Goal: Task Accomplishment & Management: Manage account settings

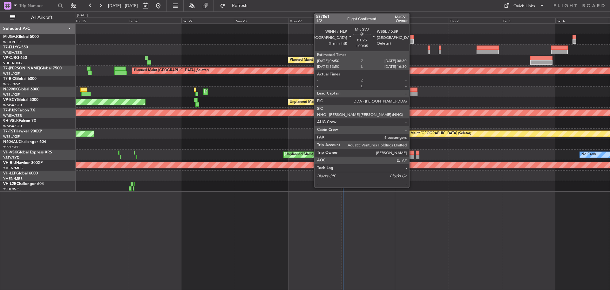
click at [412, 39] on div at bounding box center [412, 41] width 4 height 4
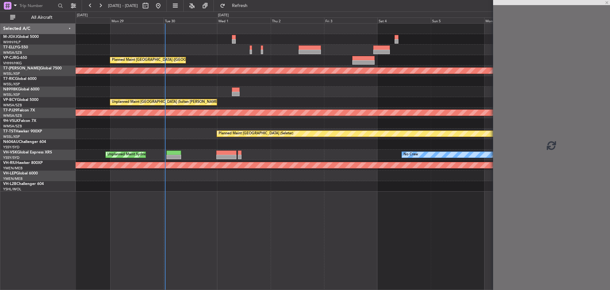
click at [233, 78] on div "Planned Maint [GEOGRAPHIC_DATA] ([GEOGRAPHIC_DATA] Intl) Planned Maint [GEOGRAP…" at bounding box center [343, 108] width 534 height 168
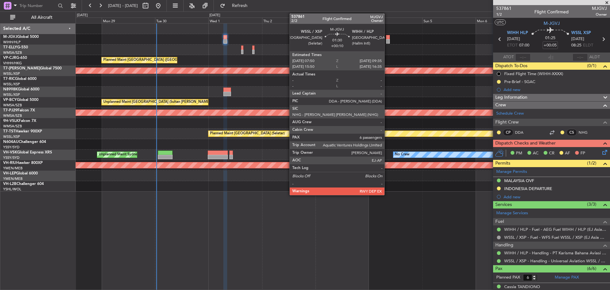
click at [387, 39] on div at bounding box center [388, 37] width 4 height 4
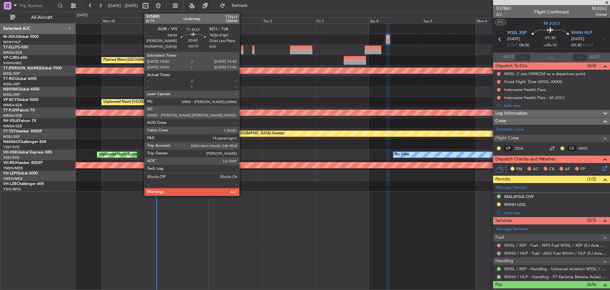
click at [242, 53] on div at bounding box center [242, 52] width 2 height 4
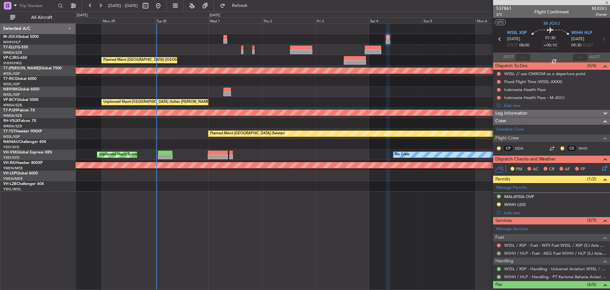
type input "-00:10"
type input "14"
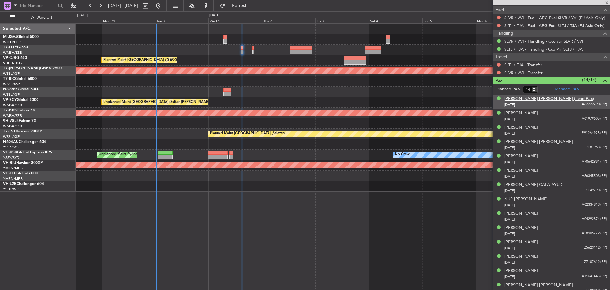
scroll to position [239, 0]
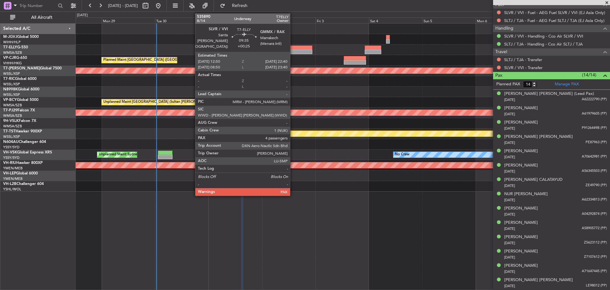
click at [293, 51] on div at bounding box center [301, 52] width 22 height 4
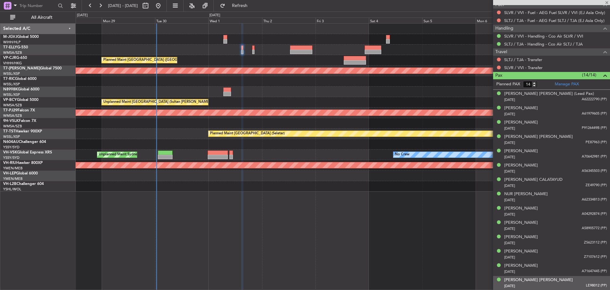
type input "+00:25"
type input "4"
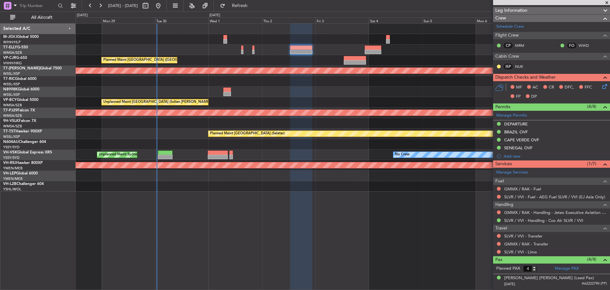
scroll to position [0, 0]
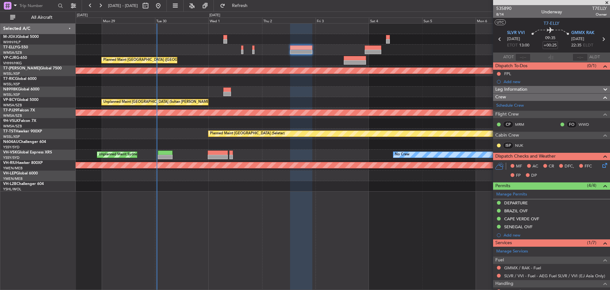
click at [601, 39] on icon at bounding box center [603, 39] width 8 height 8
type input "2"
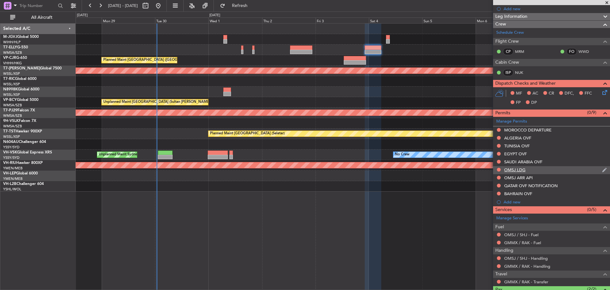
scroll to position [123, 0]
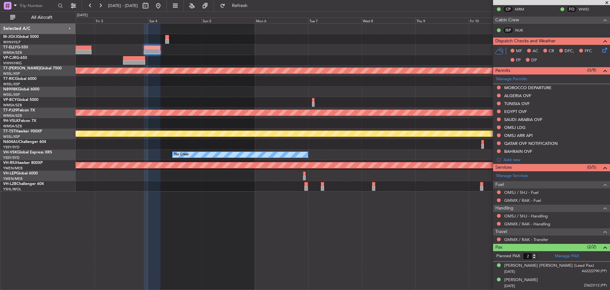
click at [195, 82] on div "Planned Maint [GEOGRAPHIC_DATA] ([GEOGRAPHIC_DATA] Intl) Planned Maint [GEOGRAP…" at bounding box center [343, 108] width 534 height 168
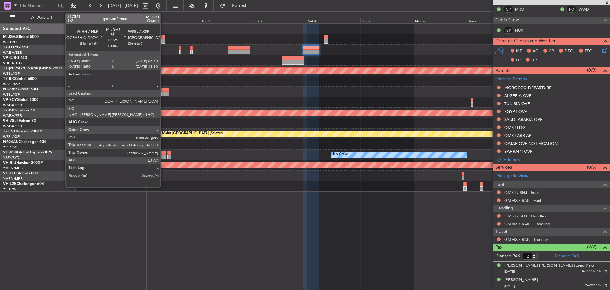
click at [163, 38] on div at bounding box center [163, 37] width 4 height 4
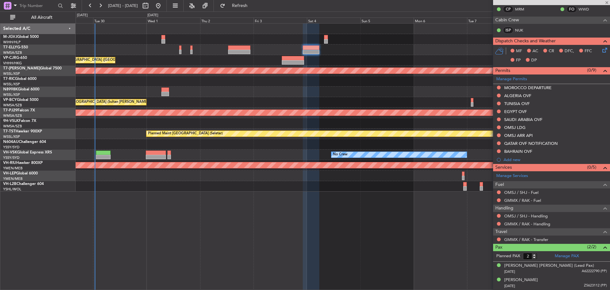
type input "+00:05"
type input "6"
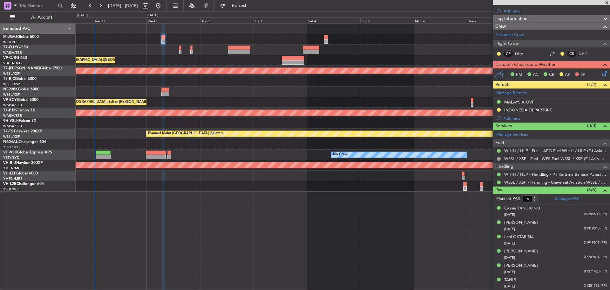
scroll to position [0, 0]
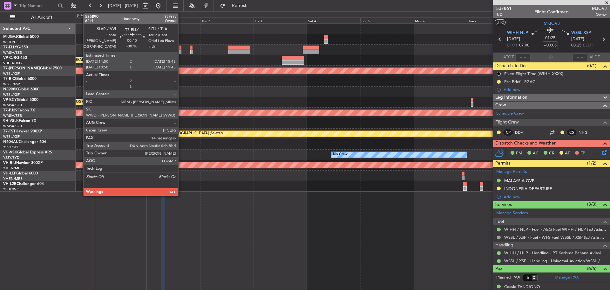
click at [181, 51] on div at bounding box center [180, 52] width 2 height 4
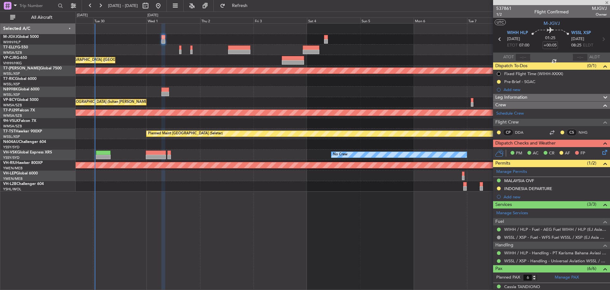
type input "-00:10"
type input "14"
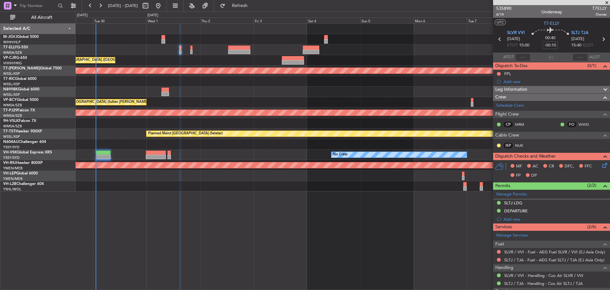
click at [162, 49] on div at bounding box center [343, 49] width 534 height 10
click at [531, 250] on link "SLVR / VVI - Fuel - AEG Fuel SLVR / VVI (EJ Asia Only)" at bounding box center [554, 251] width 101 height 5
click at [251, 7] on span "Refresh" at bounding box center [240, 5] width 27 height 4
click at [531, 250] on link "SLVR / VVI - Fuel - AEG Fuel SLVR / VVI (EJ Asia Only)" at bounding box center [554, 251] width 101 height 5
click at [253, 6] on span "Refresh" at bounding box center [240, 5] width 27 height 4
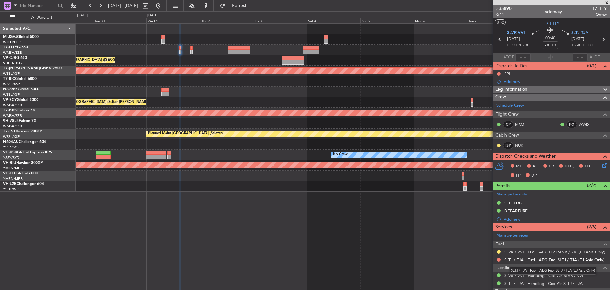
click at [523, 257] on link "SLTJ / TJA - Fuel - AEG Fuel SLTJ / TJA (EJ Asia Only)" at bounding box center [554, 259] width 100 height 5
click at [253, 6] on span "Refresh" at bounding box center [240, 5] width 27 height 4
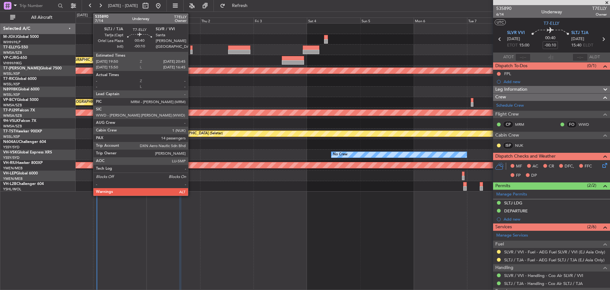
click at [191, 51] on div at bounding box center [191, 52] width 2 height 4
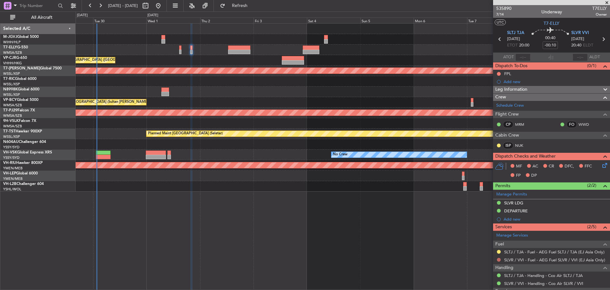
click at [499, 259] on button at bounding box center [499, 259] width 4 height 4
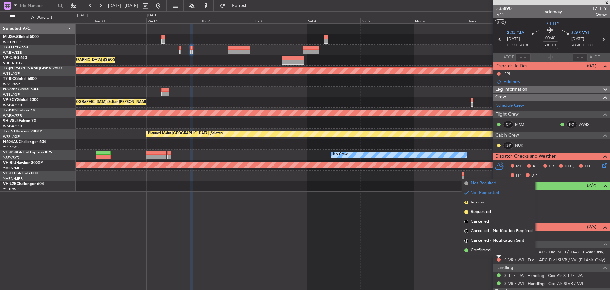
click at [494, 183] on span "Not Required" at bounding box center [483, 183] width 25 height 6
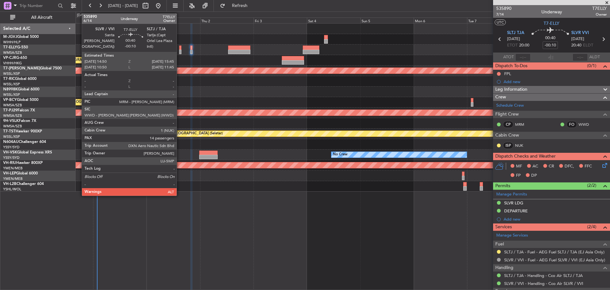
click at [180, 52] on div at bounding box center [180, 52] width 2 height 4
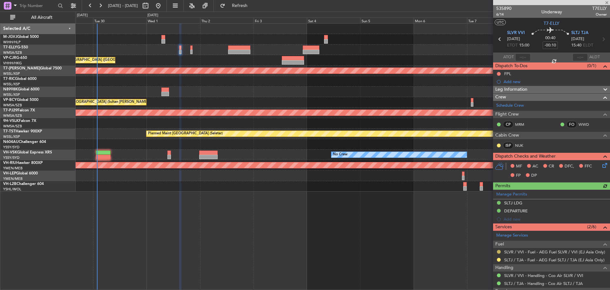
click at [499, 251] on button at bounding box center [499, 251] width 4 height 4
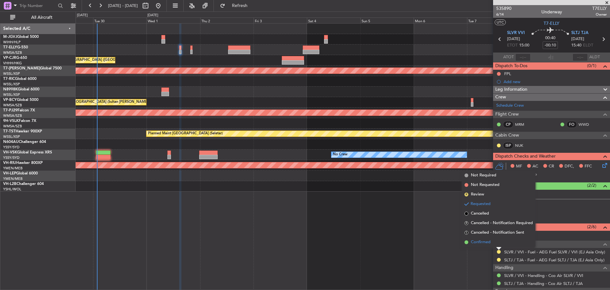
click at [494, 243] on li "Confirmed" at bounding box center [498, 242] width 73 height 10
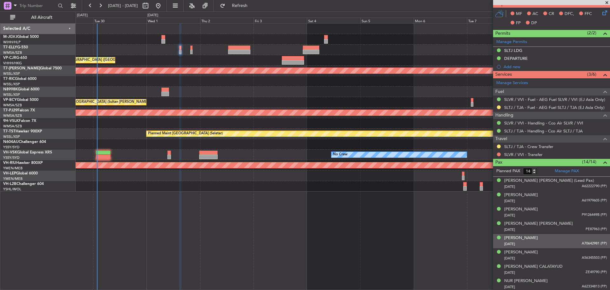
scroll to position [159, 0]
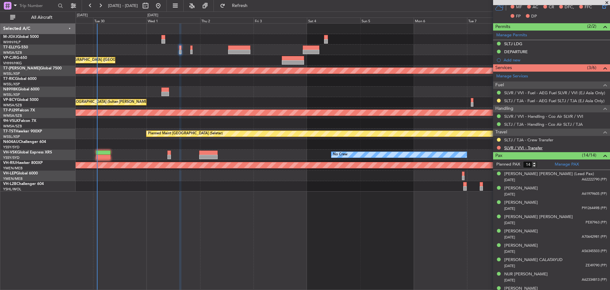
click at [516, 147] on link "SLVR / VVI - Transfer" at bounding box center [523, 147] width 38 height 5
click at [532, 141] on link "SLTJ / TJA - Crew Transfer" at bounding box center [528, 139] width 49 height 5
click at [499, 101] on button at bounding box center [499, 101] width 4 height 4
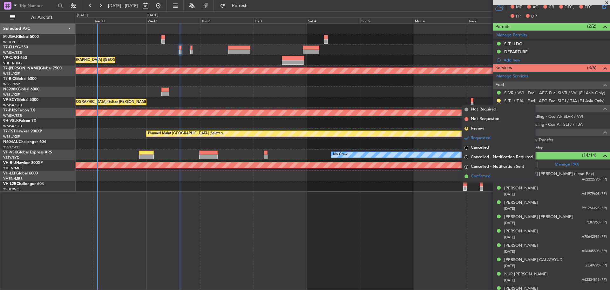
click at [481, 175] on span "Confirmed" at bounding box center [481, 176] width 20 height 6
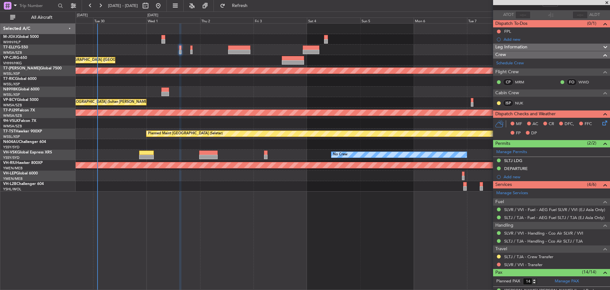
scroll to position [0, 0]
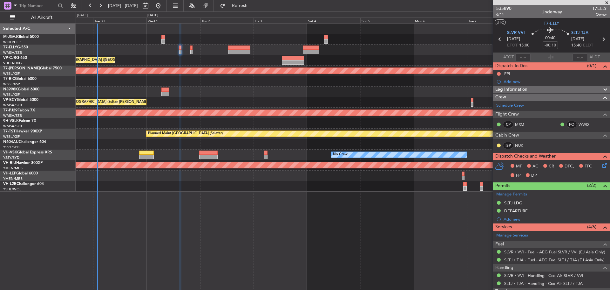
click at [601, 39] on icon at bounding box center [603, 39] width 8 height 8
click at [500, 250] on button at bounding box center [499, 251] width 4 height 4
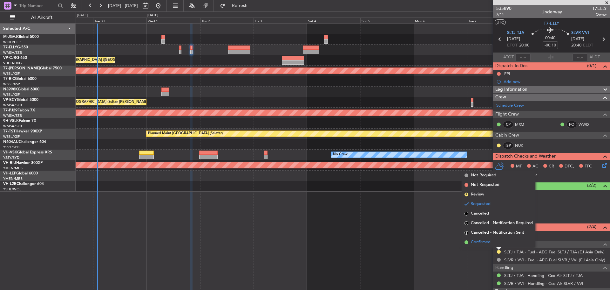
click at [496, 244] on li "Confirmed" at bounding box center [498, 242] width 73 height 10
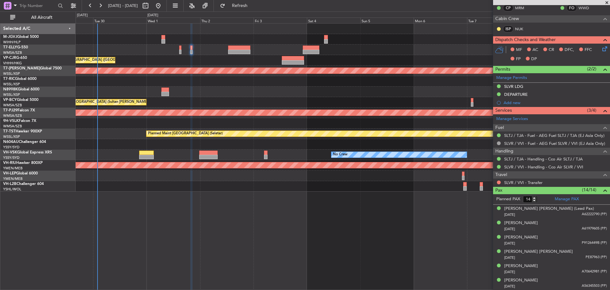
scroll to position [127, 0]
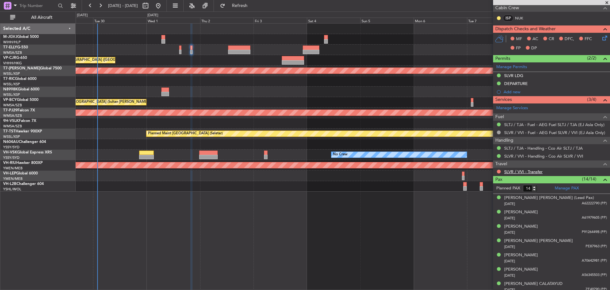
click at [517, 170] on link "SLVR / VVI - Transfer" at bounding box center [523, 171] width 38 height 5
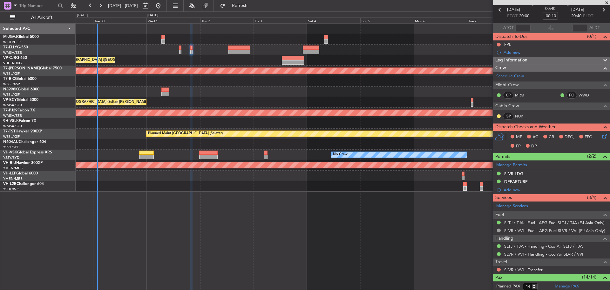
scroll to position [0, 0]
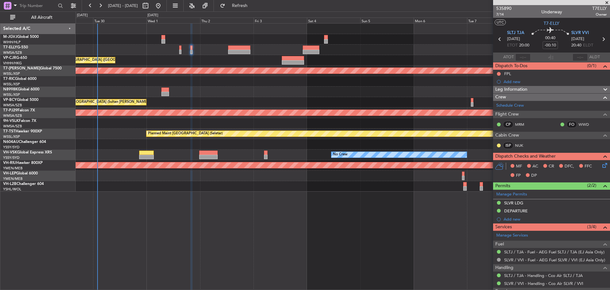
click at [498, 41] on icon at bounding box center [500, 39] width 8 height 8
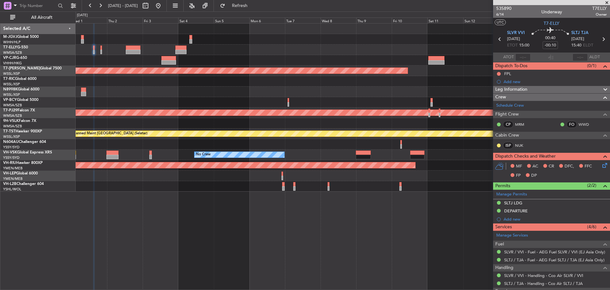
click at [182, 66] on div "Planned Maint [GEOGRAPHIC_DATA] ([GEOGRAPHIC_DATA] Intl) Planned Maint [GEOGRAP…" at bounding box center [343, 108] width 534 height 168
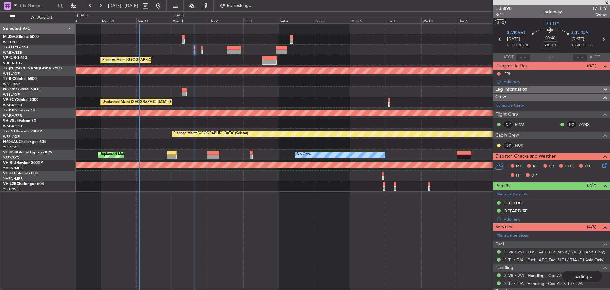
click at [330, 59] on div "Planned Maint [GEOGRAPHIC_DATA] ([GEOGRAPHIC_DATA] Intl)" at bounding box center [343, 60] width 534 height 10
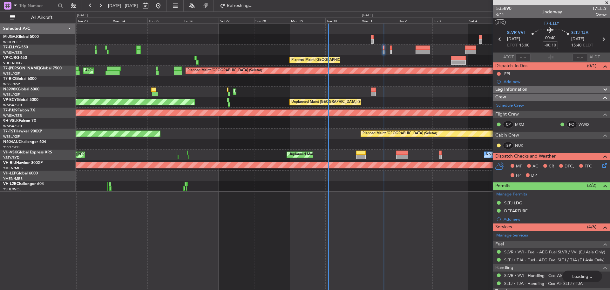
click at [401, 47] on div "Planned Maint [GEOGRAPHIC_DATA] (Seletar) [PERSON_NAME] Jakarta (Halim Intl) [P…" at bounding box center [343, 108] width 534 height 168
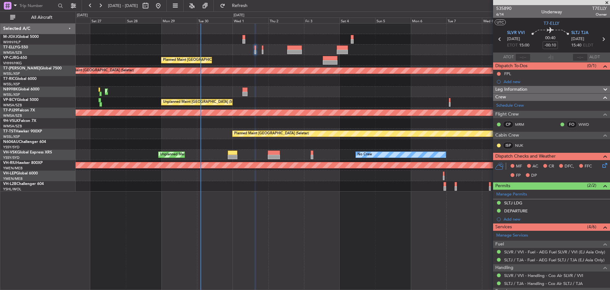
click at [262, 62] on div "Planned Maint [GEOGRAPHIC_DATA] ([GEOGRAPHIC_DATA] Intl)" at bounding box center [343, 60] width 534 height 10
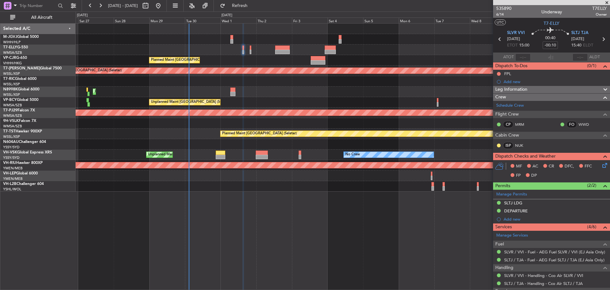
click at [230, 41] on div at bounding box center [343, 39] width 534 height 10
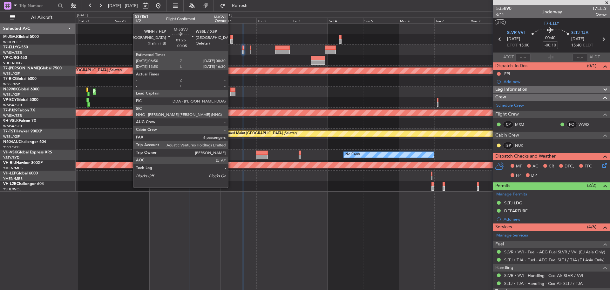
click at [231, 41] on div at bounding box center [231, 41] width 3 height 4
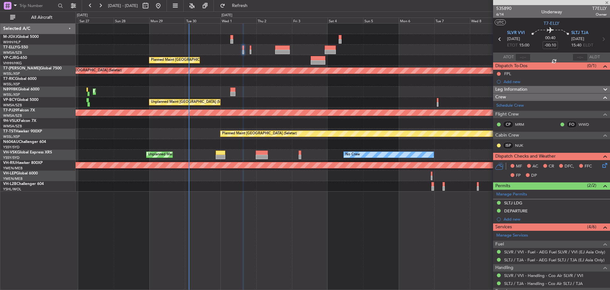
type input "+00:05"
type input "6"
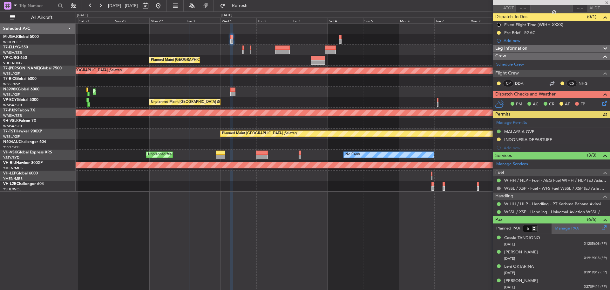
scroll to position [78, 0]
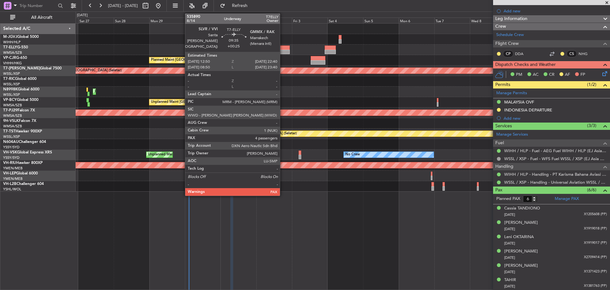
click at [283, 51] on div at bounding box center [282, 52] width 15 height 4
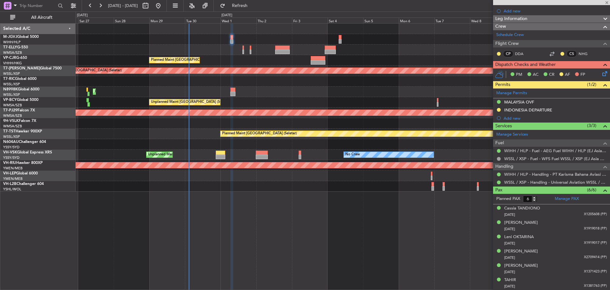
type input "+00:25"
type input "4"
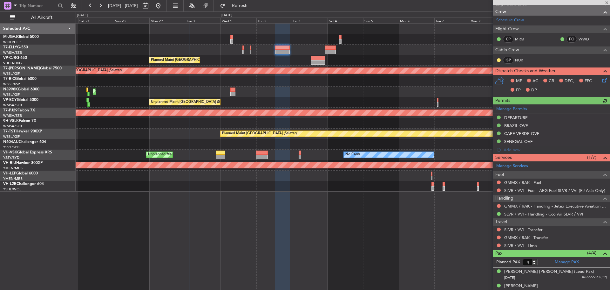
scroll to position [95, 0]
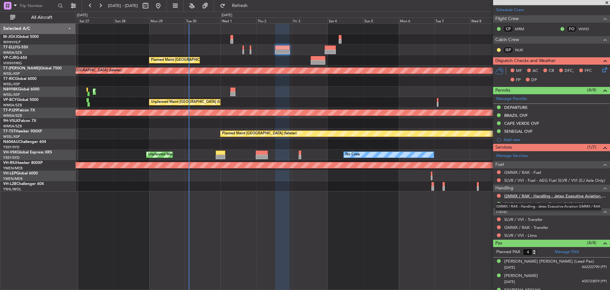
click at [541, 195] on link "GMMX / RAK - Handling - Jetex Executive Aviation GMMX / RAK" at bounding box center [555, 195] width 103 height 5
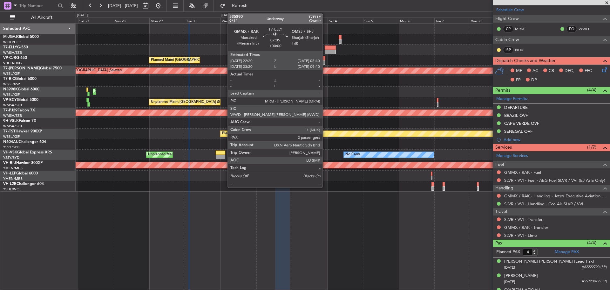
click at [325, 51] on div at bounding box center [330, 52] width 11 height 4
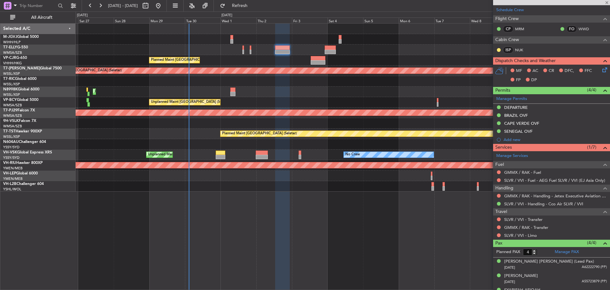
type input "2"
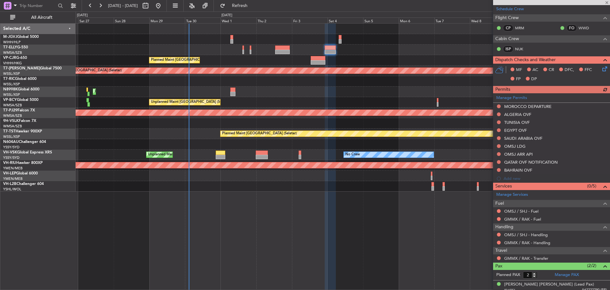
scroll to position [123, 0]
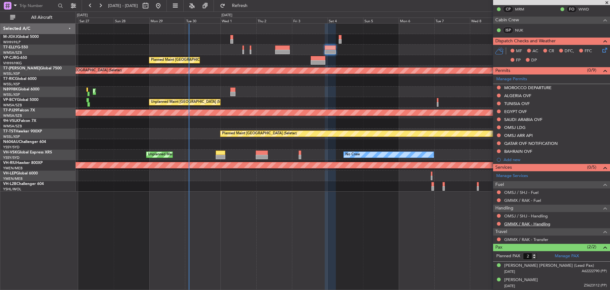
click at [511, 222] on link "GMMX / RAK - Handling" at bounding box center [527, 223] width 46 height 5
click at [23, 46] on link "T7-ELLY G-550" at bounding box center [15, 47] width 25 height 4
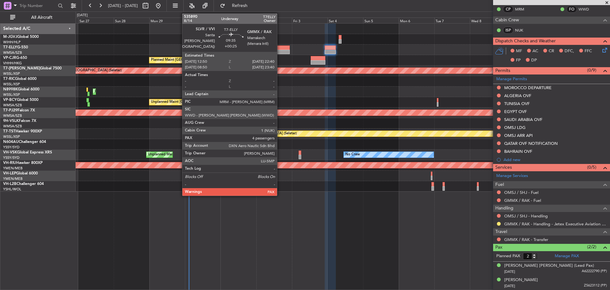
click at [280, 50] on div at bounding box center [282, 52] width 15 height 4
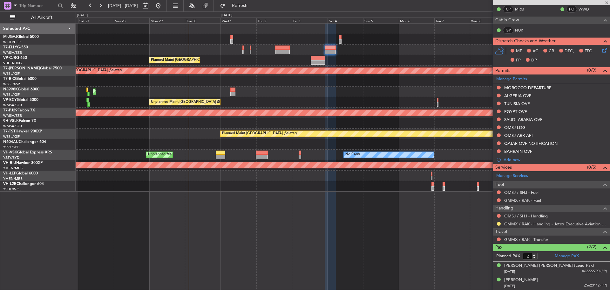
type input "+00:25"
type input "4"
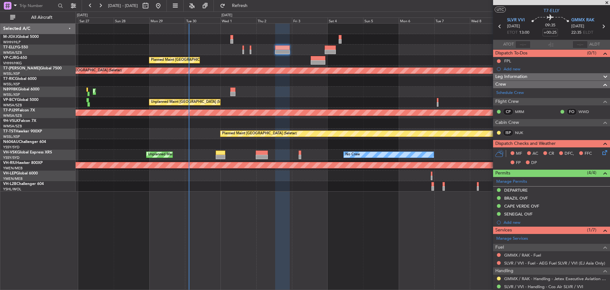
scroll to position [0, 0]
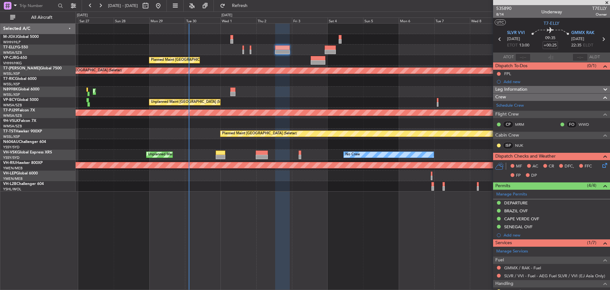
click at [599, 39] on icon at bounding box center [603, 39] width 8 height 8
type input "2"
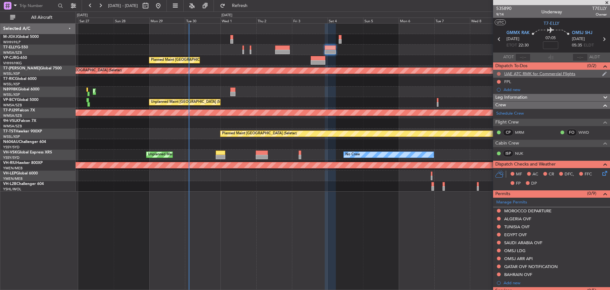
click at [499, 74] on button at bounding box center [499, 74] width 4 height 4
click at [496, 111] on span "Cancelled" at bounding box center [500, 111] width 18 height 6
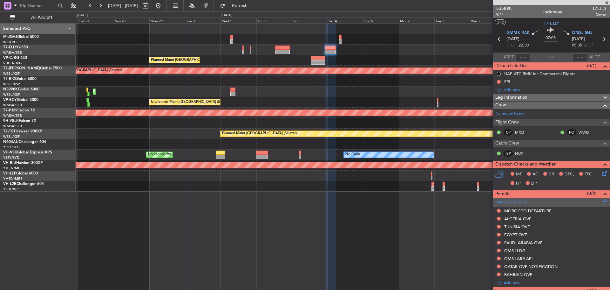
click at [601, 201] on span at bounding box center [605, 200] width 8 height 5
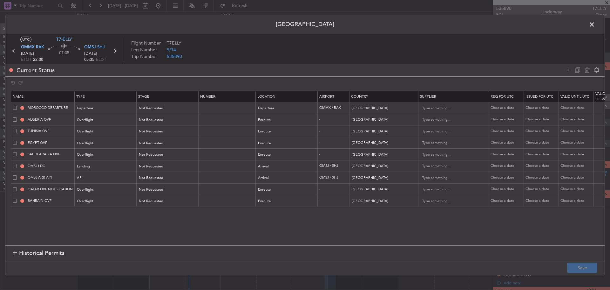
click at [14, 107] on span at bounding box center [15, 108] width 4 height 4
click at [17, 106] on input "checkbox" at bounding box center [17, 106] width 0 height 0
click at [586, 69] on icon at bounding box center [587, 70] width 8 height 8
type input "ALGERIA OVF"
type input "[GEOGRAPHIC_DATA]"
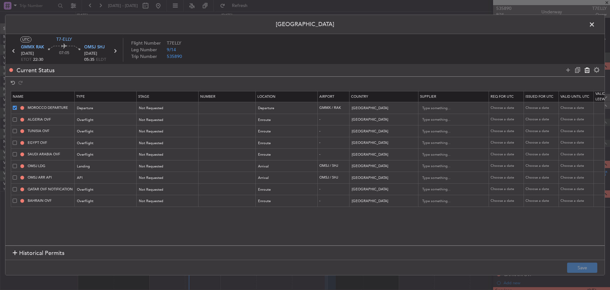
type input "TUNISIA OVF"
type input "[GEOGRAPHIC_DATA]"
type input "EGYPT OVF"
type input "[GEOGRAPHIC_DATA]"
type input "SAUDI ARABIA OVF"
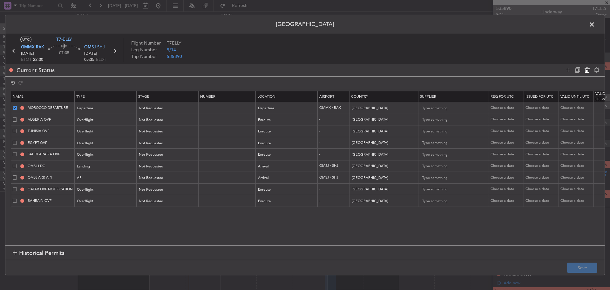
type input "[GEOGRAPHIC_DATA]"
type input "OMSJ LDG"
type input "[GEOGRAPHIC_DATA]"
type input "1"
type input "OMSJ ARR API"
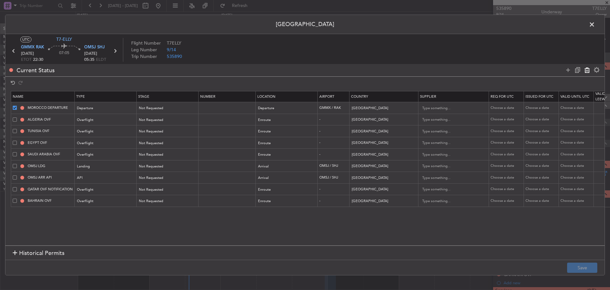
type input "QATAR OVF NOTIFICATION"
type input "[GEOGRAPHIC_DATA]"
type input "2"
type input "BAHRAIN OVF"
type input "[GEOGRAPHIC_DATA]"
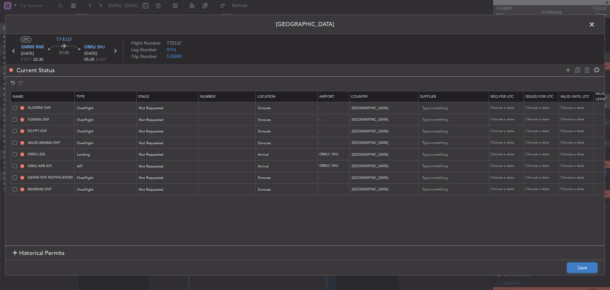
click at [583, 266] on button "Save" at bounding box center [582, 267] width 30 height 10
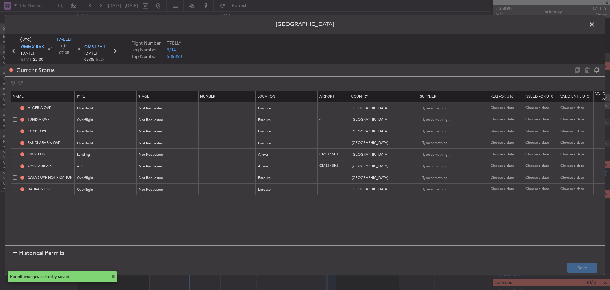
click at [595, 24] on span at bounding box center [595, 26] width 0 height 13
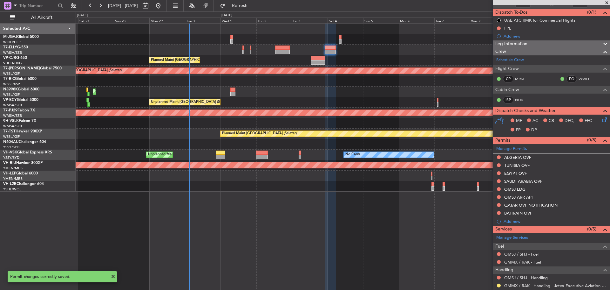
scroll to position [64, 0]
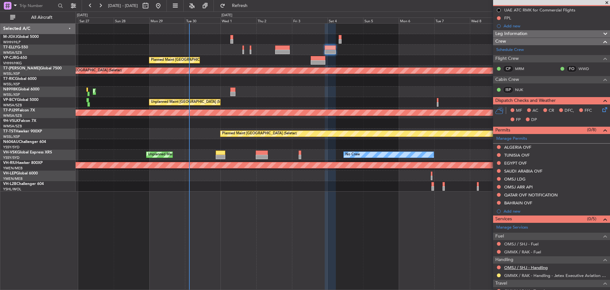
click at [515, 267] on link "OMSJ / SHJ - Handling" at bounding box center [526, 266] width 44 height 5
click at [253, 3] on span "Refresh" at bounding box center [240, 5] width 27 height 4
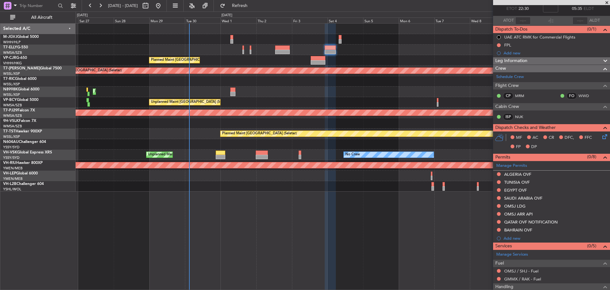
scroll to position [0, 0]
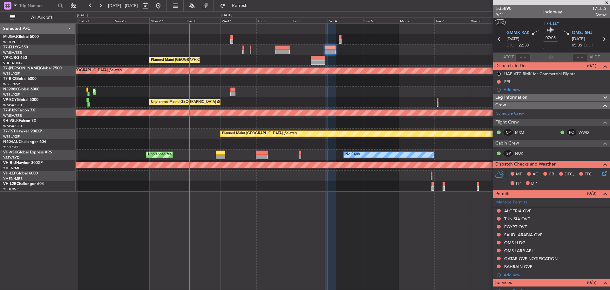
click at [600, 40] on icon at bounding box center [604, 39] width 8 height 8
type input "+01:20"
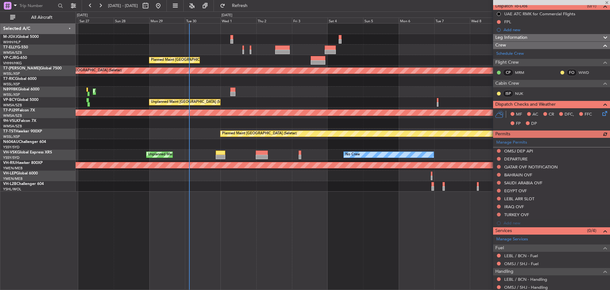
scroll to position [64, 0]
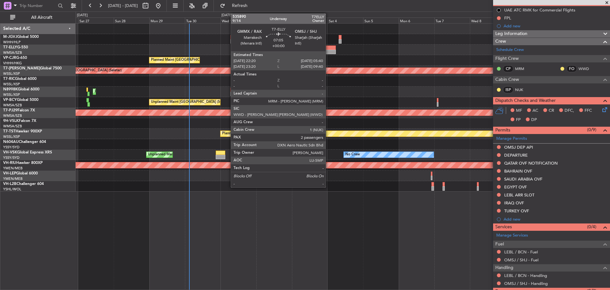
click at [329, 50] on div at bounding box center [330, 52] width 11 height 4
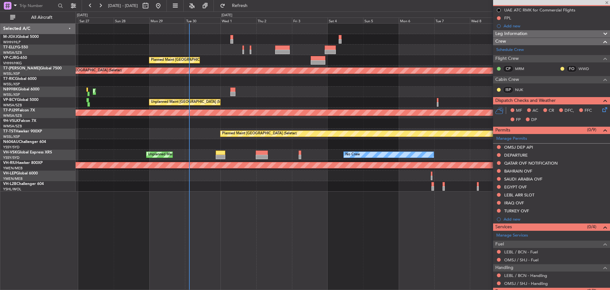
scroll to position [0, 0]
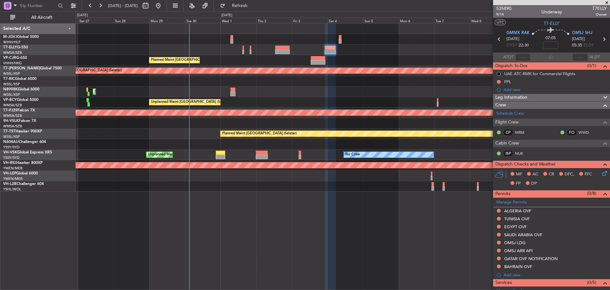
click at [600, 37] on icon at bounding box center [604, 39] width 8 height 8
type input "+01:20"
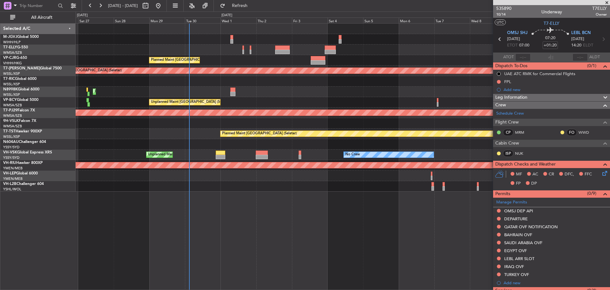
click at [0, 0] on span at bounding box center [0, 0] width 0 height 0
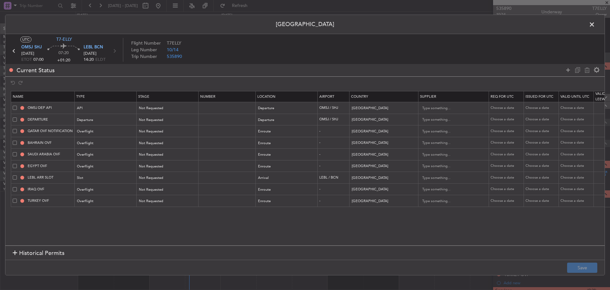
click at [15, 119] on span at bounding box center [15, 119] width 4 height 4
click at [17, 117] on input "checkbox" at bounding box center [17, 117] width 0 height 0
click at [585, 72] on icon at bounding box center [587, 70] width 8 height 8
type input "QATAR OVF NOTIFICATION"
type input "[GEOGRAPHIC_DATA]"
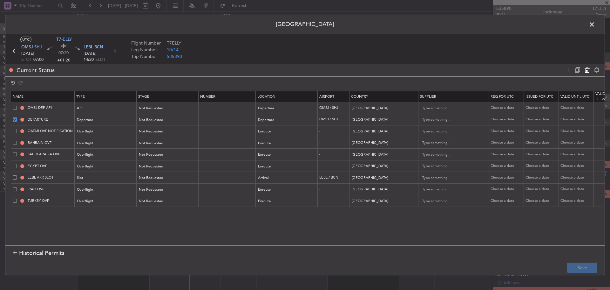
type input "2"
type input "BAHRAIN OVF"
type input "[GEOGRAPHIC_DATA]"
type input "SAUDI ARABIA OVF"
type input "[GEOGRAPHIC_DATA]"
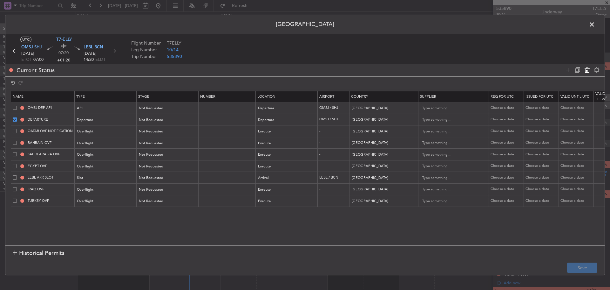
type input "EGYPT OVF"
type input "[GEOGRAPHIC_DATA]"
type input "LEBL ARR SLOT"
type input "[GEOGRAPHIC_DATA]"
type input "IRAQ OVF"
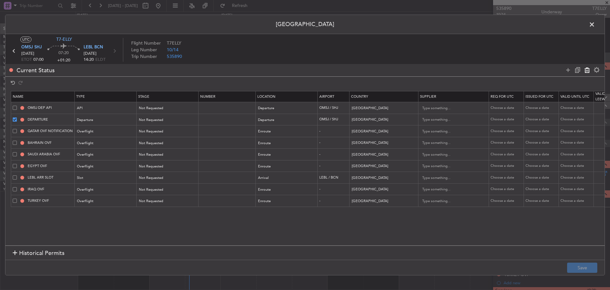
type input "[GEOGRAPHIC_DATA]"
type input "1"
type input "TURKEY OVF"
type input "[GEOGRAPHIC_DATA]"
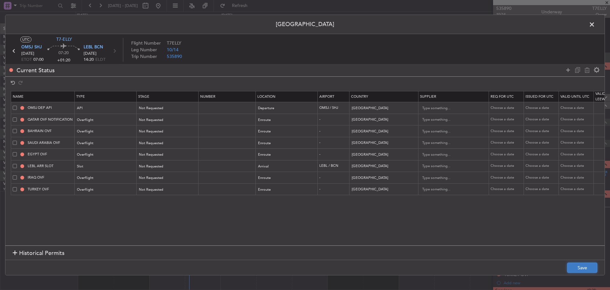
click at [574, 265] on button "Save" at bounding box center [582, 267] width 30 height 10
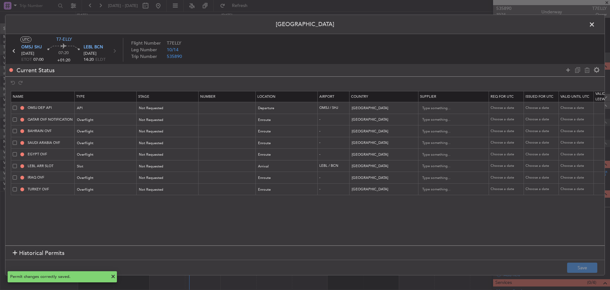
click at [595, 26] on span at bounding box center [595, 26] width 0 height 13
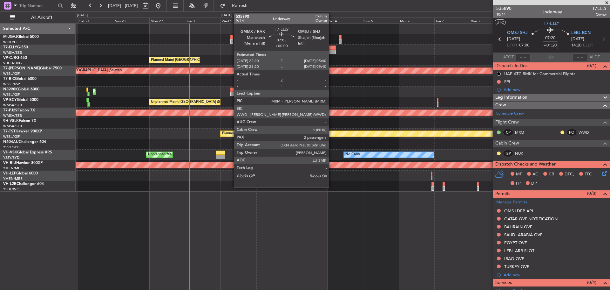
click at [332, 51] on div at bounding box center [330, 52] width 11 height 4
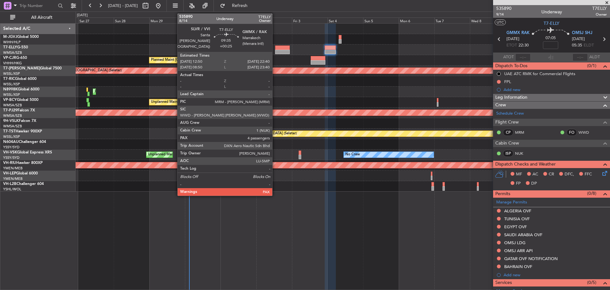
click at [275, 53] on div at bounding box center [282, 52] width 15 height 4
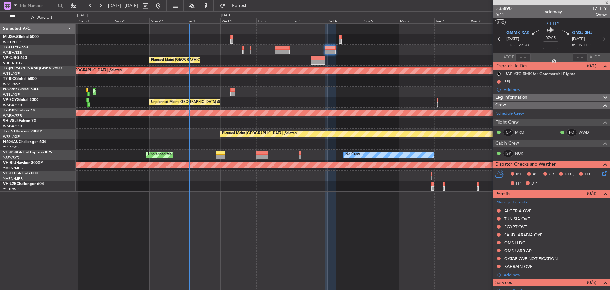
type input "+00:25"
type input "4"
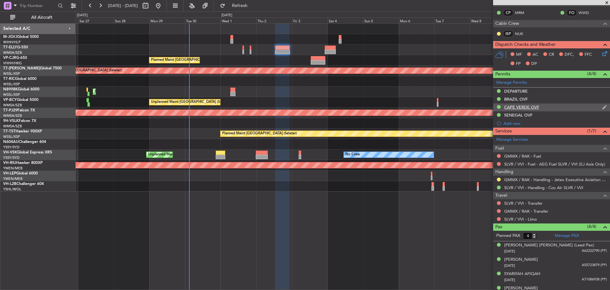
scroll to position [120, 0]
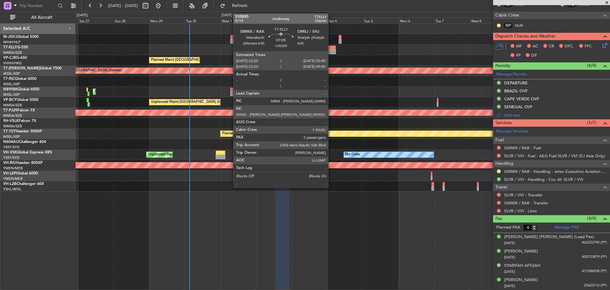
click at [331, 49] on div at bounding box center [330, 47] width 11 height 4
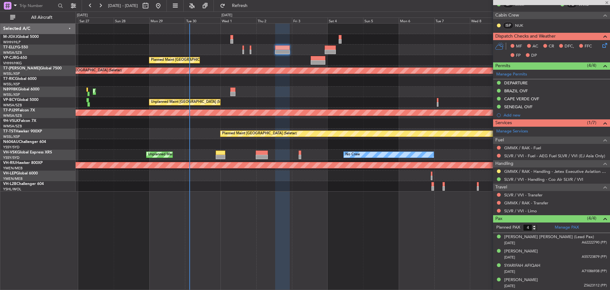
type input "2"
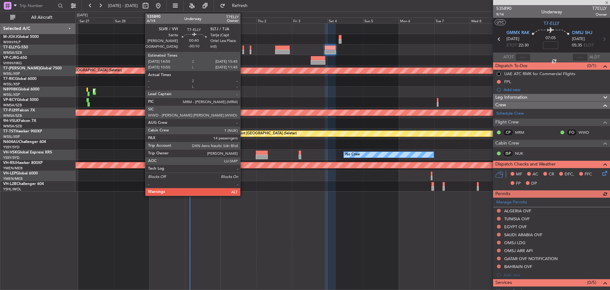
click at [243, 48] on div at bounding box center [243, 47] width 2 height 4
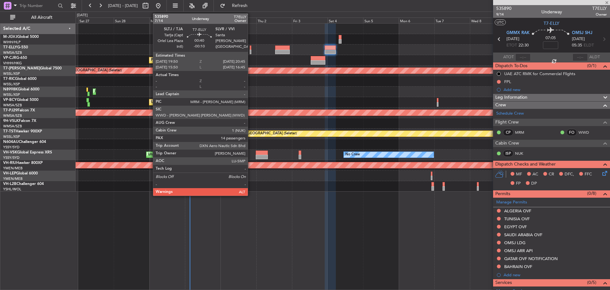
type input "-00:10"
type input "14"
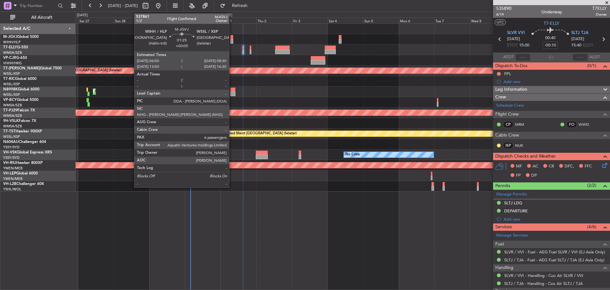
click at [232, 41] on div at bounding box center [231, 41] width 3 height 4
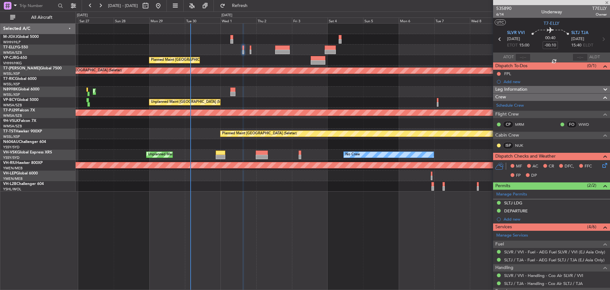
type input "+00:05"
type input "6"
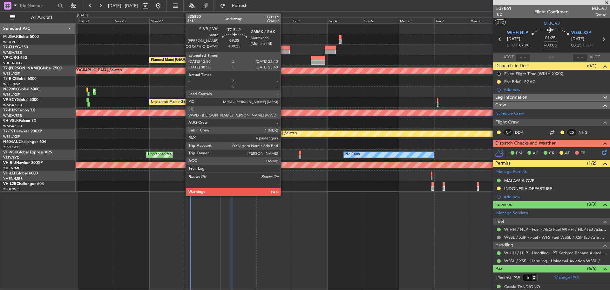
click at [283, 49] on div at bounding box center [282, 47] width 15 height 4
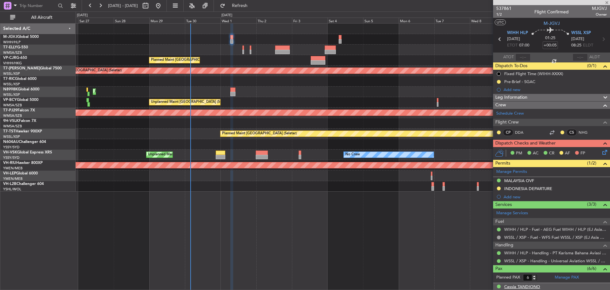
type input "+00:25"
type input "4"
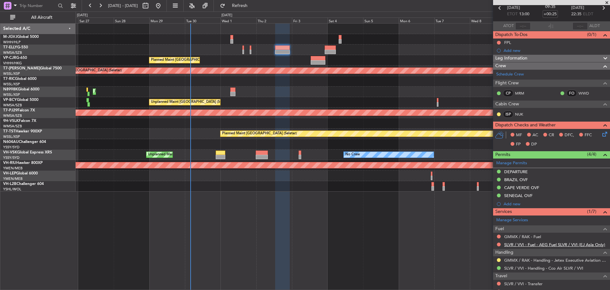
scroll to position [95, 0]
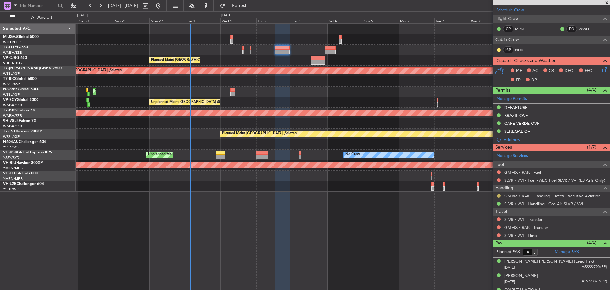
click at [498, 195] on button at bounding box center [499, 196] width 4 height 4
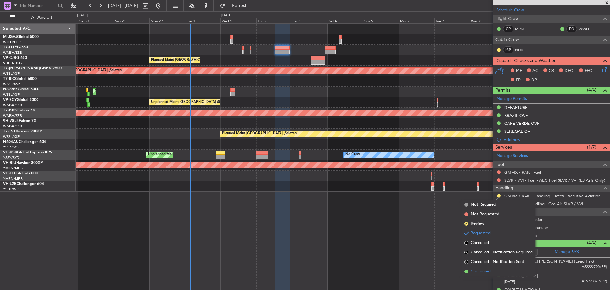
click at [484, 270] on span "Confirmed" at bounding box center [481, 271] width 20 height 6
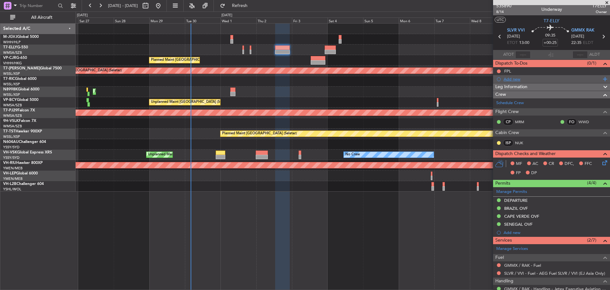
scroll to position [0, 0]
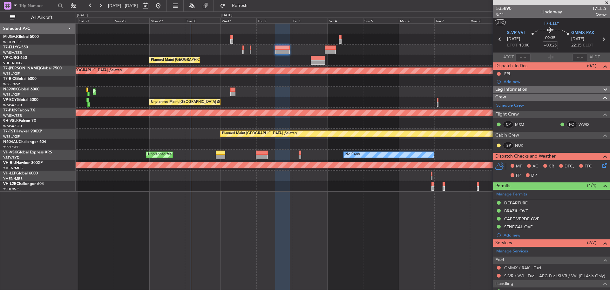
click at [600, 40] on icon at bounding box center [603, 39] width 8 height 8
type input "2"
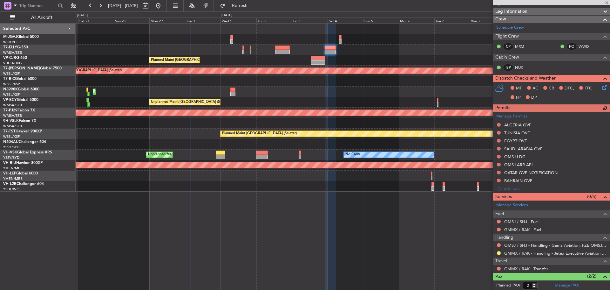
scroll to position [95, 0]
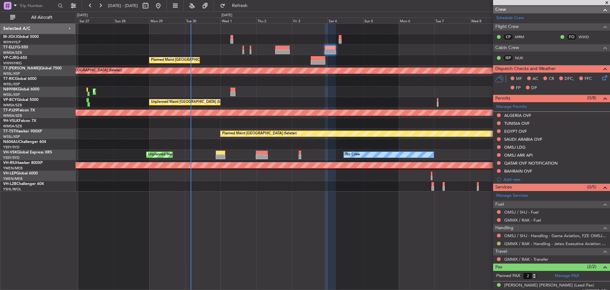
click at [500, 242] on button at bounding box center [499, 243] width 4 height 4
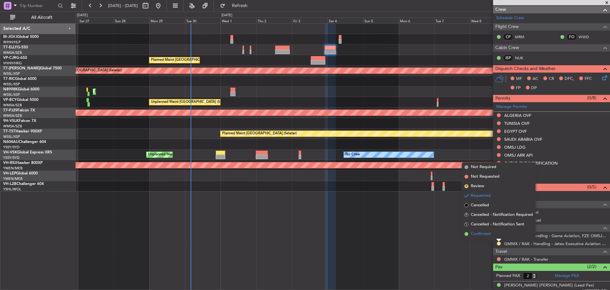
click at [483, 233] on span "Confirmed" at bounding box center [481, 233] width 20 height 6
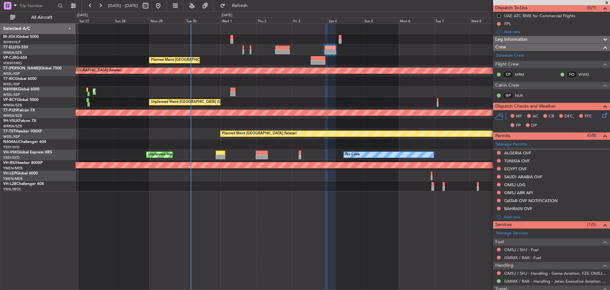
scroll to position [0, 0]
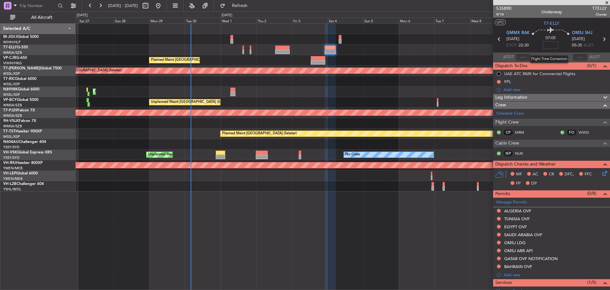
click at [549, 46] on input at bounding box center [550, 45] width 15 height 8
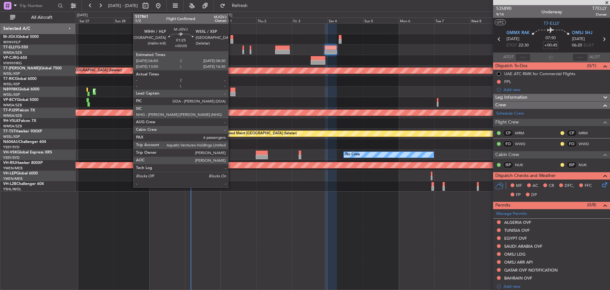
click at [231, 40] on div at bounding box center [231, 41] width 3 height 4
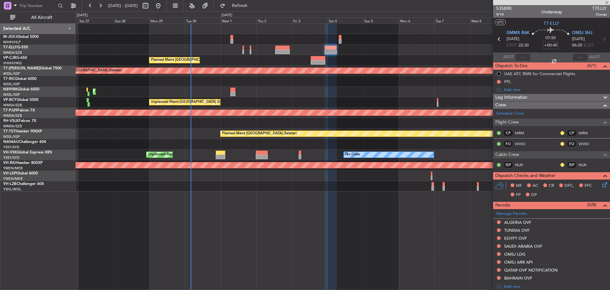
type input "+00:05"
type input "6"
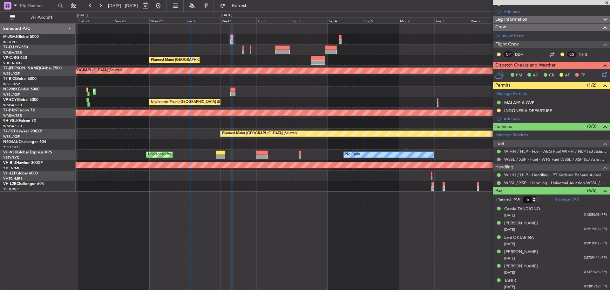
scroll to position [78, 0]
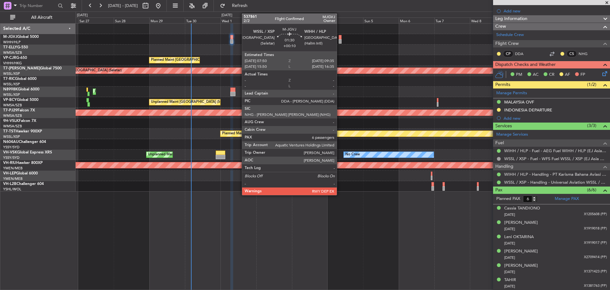
click at [340, 38] on div at bounding box center [340, 37] width 3 height 4
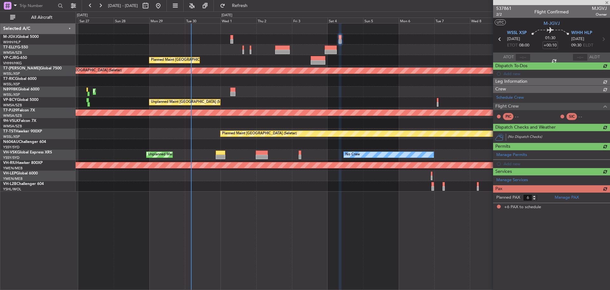
scroll to position [0, 0]
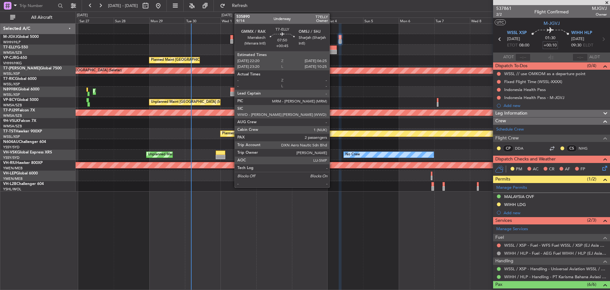
click at [332, 52] on div at bounding box center [331, 52] width 12 height 4
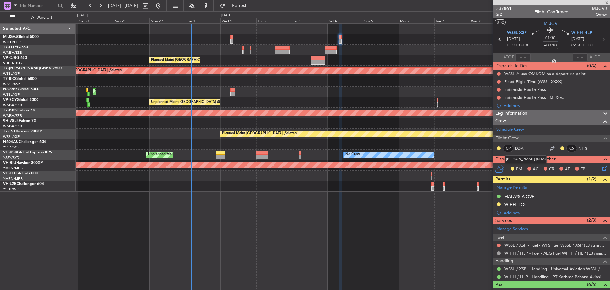
type input "+00:45"
type input "2"
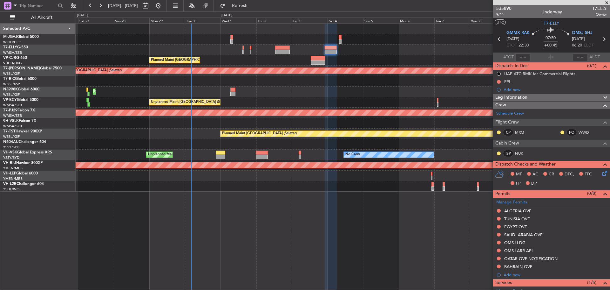
click at [0, 0] on span at bounding box center [0, 0] width 0 height 0
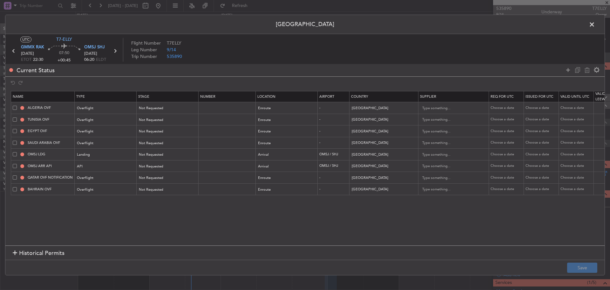
click at [16, 191] on span at bounding box center [15, 189] width 4 height 4
click at [17, 187] on input "checkbox" at bounding box center [17, 187] width 0 height 0
click at [587, 69] on icon at bounding box center [587, 70] width 8 height 8
click at [580, 264] on button "Save" at bounding box center [582, 267] width 30 height 10
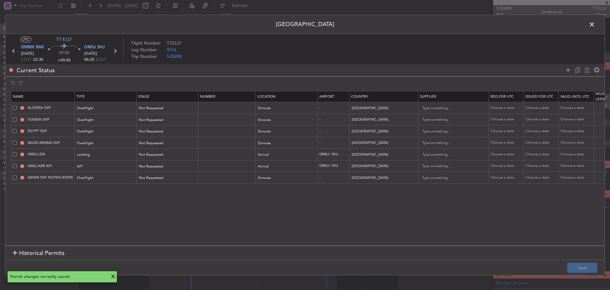
click at [115, 52] on icon at bounding box center [115, 51] width 8 height 8
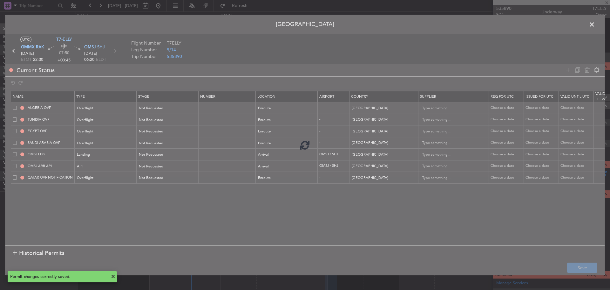
type input "+01:20"
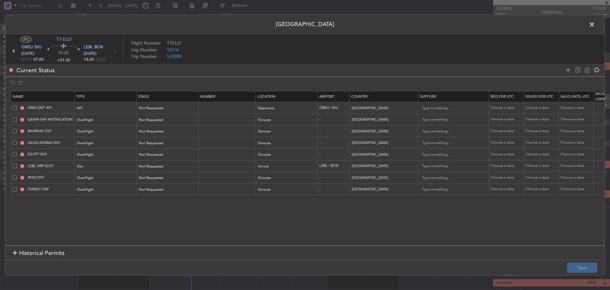
click at [14, 130] on span at bounding box center [15, 131] width 4 height 4
click at [17, 129] on input "checkbox" at bounding box center [17, 129] width 0 height 0
click at [586, 69] on icon at bounding box center [587, 70] width 8 height 8
type input "SAUDI ARABIA OVF"
type input "[GEOGRAPHIC_DATA]"
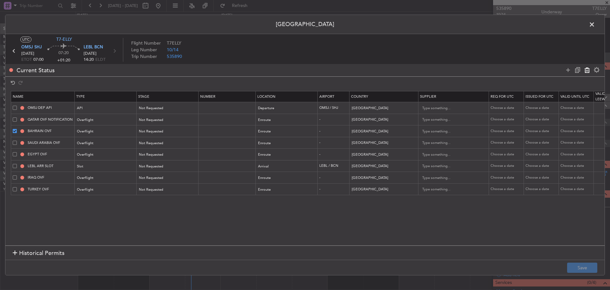
type input "EGYPT OVF"
type input "[GEOGRAPHIC_DATA]"
type input "LEBL ARR SLOT"
type input "[GEOGRAPHIC_DATA]"
type input "IRAQ OVF"
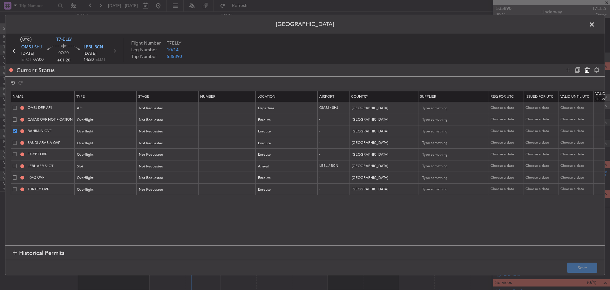
type input "[GEOGRAPHIC_DATA]"
type input "1"
type input "TURKEY OVF"
type input "[GEOGRAPHIC_DATA]"
click at [581, 268] on button "Save" at bounding box center [582, 267] width 30 height 10
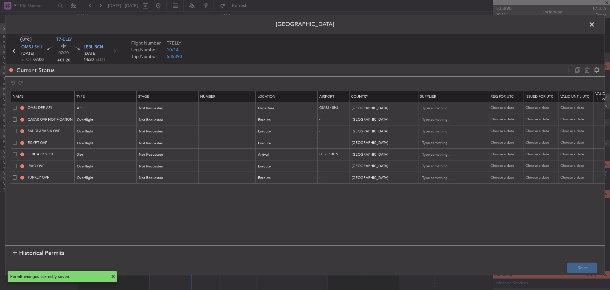
click at [595, 24] on span at bounding box center [595, 26] width 0 height 13
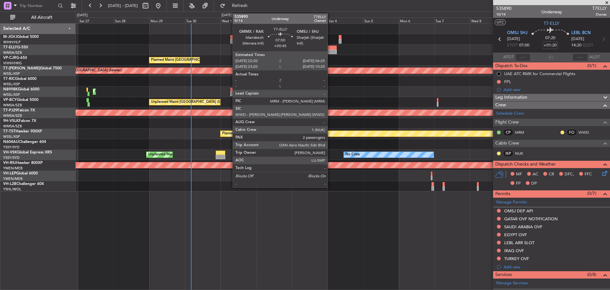
click at [331, 48] on div at bounding box center [331, 47] width 12 height 4
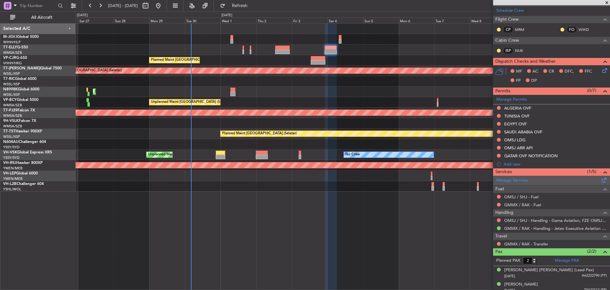
scroll to position [107, 0]
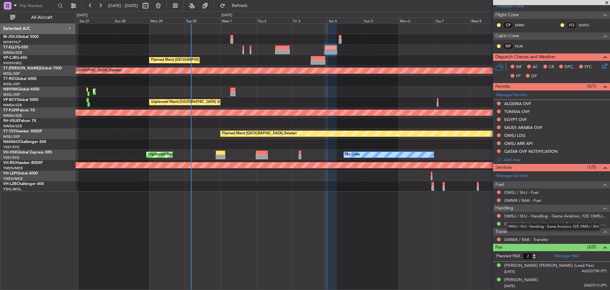
click at [525, 218] on mat-tooltip-component "OMSJ / SHJ - Handling - Gama Aviation, FZE OMSJ / SHJ" at bounding box center [553, 226] width 103 height 17
click at [525, 217] on link "OMSJ / SHJ - Handling - Gama Aviation, FZE OMSJ / SHJ" at bounding box center [555, 215] width 103 height 5
click at [499, 104] on button at bounding box center [499, 103] width 4 height 4
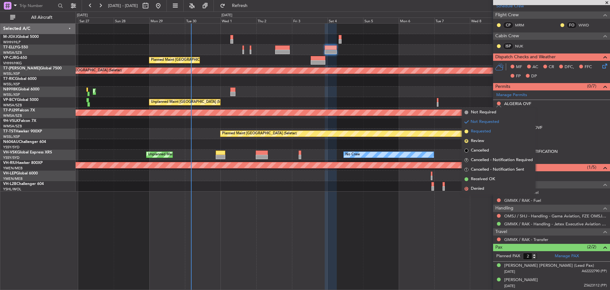
click at [486, 131] on span "Requested" at bounding box center [481, 131] width 20 height 6
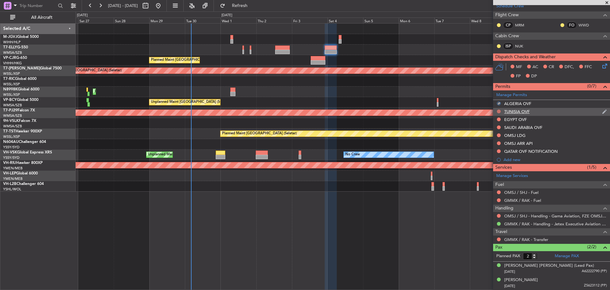
click at [499, 112] on button at bounding box center [499, 111] width 4 height 4
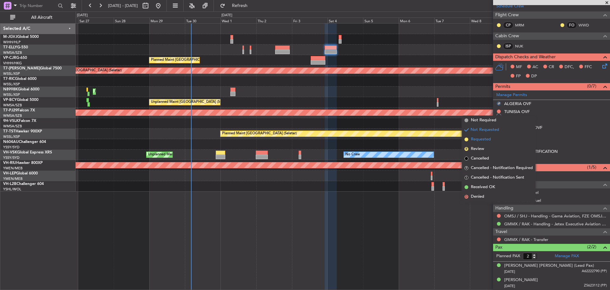
click at [489, 138] on span "Requested" at bounding box center [481, 139] width 20 height 6
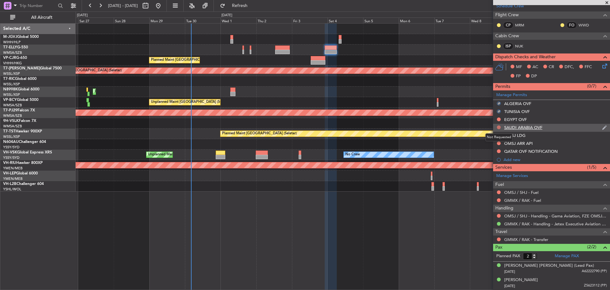
click at [498, 126] on button at bounding box center [499, 127] width 4 height 4
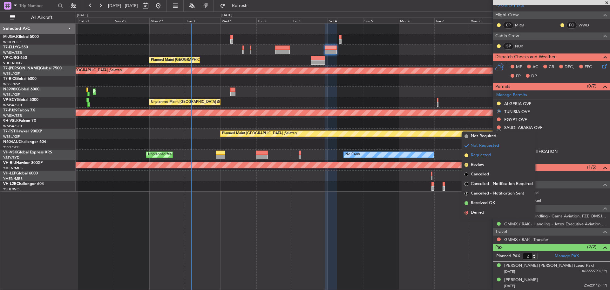
click at [489, 154] on span "Requested" at bounding box center [481, 155] width 20 height 6
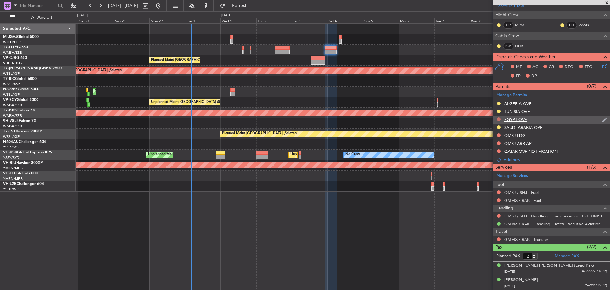
click at [499, 119] on button at bounding box center [499, 119] width 4 height 4
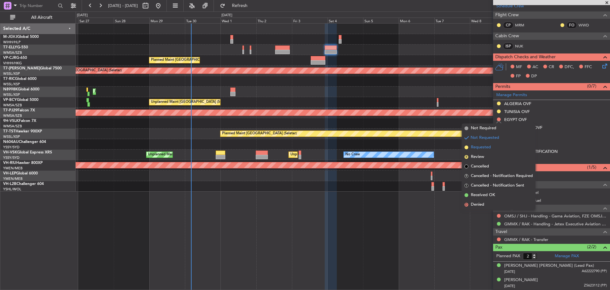
click at [486, 147] on span "Requested" at bounding box center [481, 147] width 20 height 6
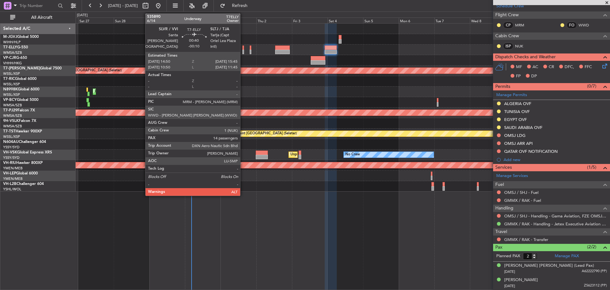
click at [243, 50] on div at bounding box center [243, 52] width 2 height 4
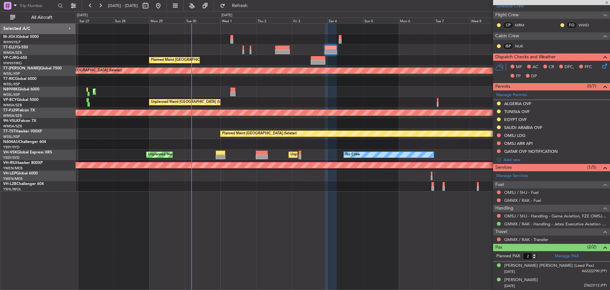
type input "-00:10"
type input "14"
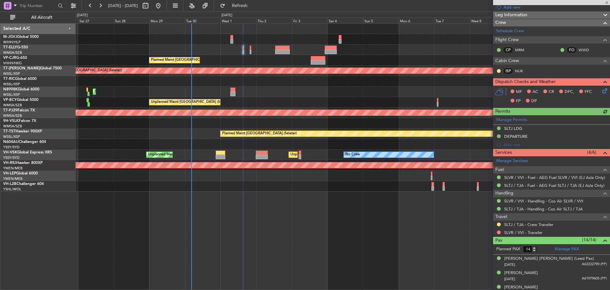
scroll to position [95, 0]
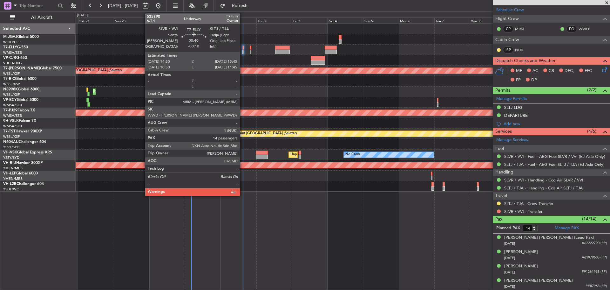
click at [243, 51] on div at bounding box center [243, 52] width 2 height 4
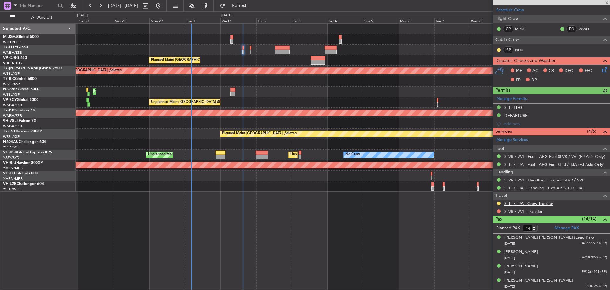
click at [529, 204] on link "SLTJ / TJA - Crew Transfer" at bounding box center [528, 203] width 49 height 5
click at [515, 209] on link "SLVR / VVI - Transfer" at bounding box center [523, 210] width 38 height 5
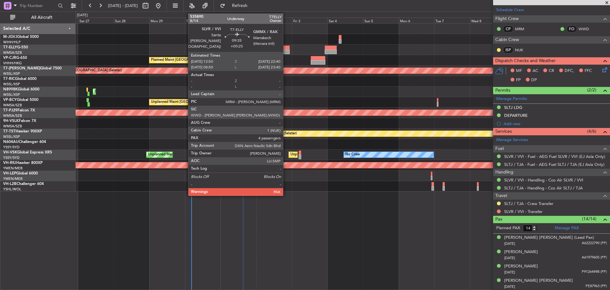
click at [286, 52] on div at bounding box center [282, 52] width 15 height 4
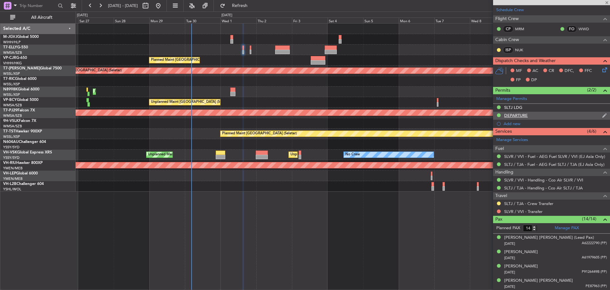
type input "+00:25"
type input "4"
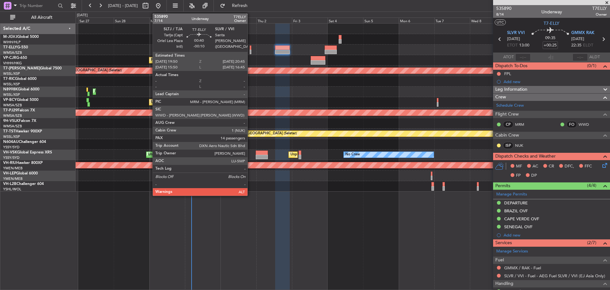
click at [250, 48] on div at bounding box center [251, 47] width 2 height 4
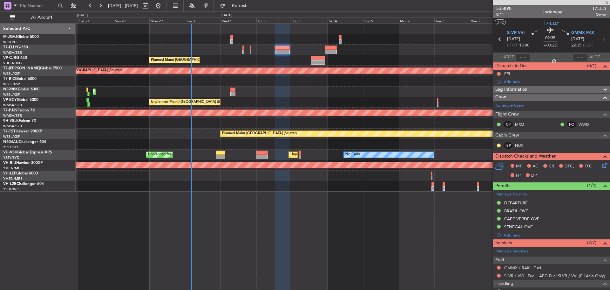
type input "-00:10"
type input "14"
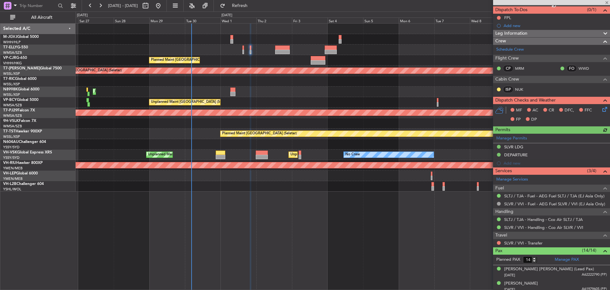
scroll to position [64, 0]
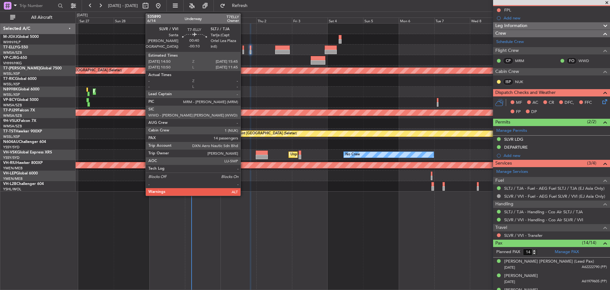
click at [243, 51] on div at bounding box center [243, 52] width 2 height 4
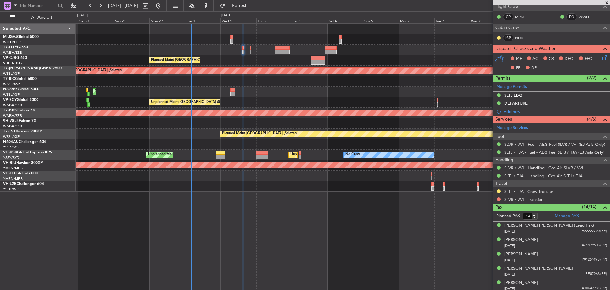
scroll to position [127, 0]
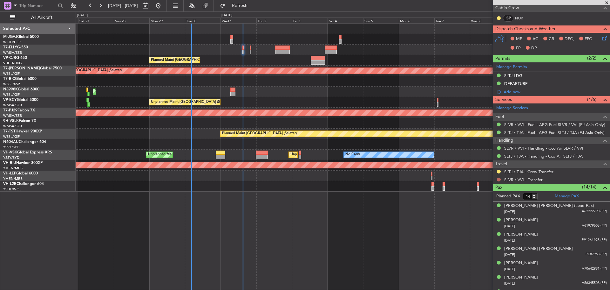
click at [498, 178] on button at bounding box center [499, 179] width 4 height 4
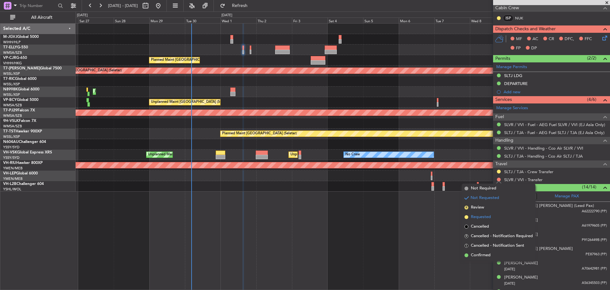
click at [482, 216] on span "Requested" at bounding box center [481, 217] width 20 height 6
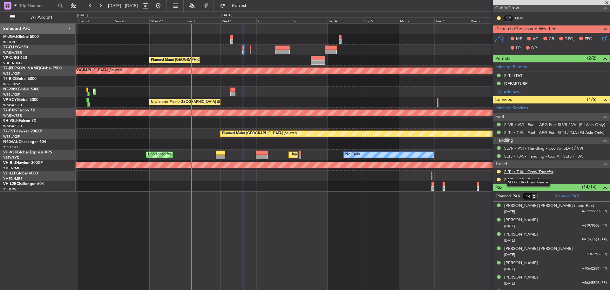
click at [543, 171] on link "SLTJ / TJA - Crew Transfer" at bounding box center [528, 171] width 49 height 5
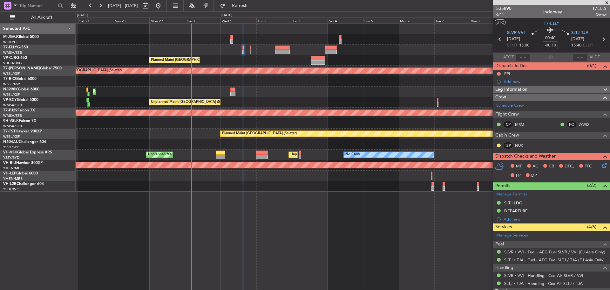
click at [599, 39] on icon at bounding box center [603, 39] width 8 height 8
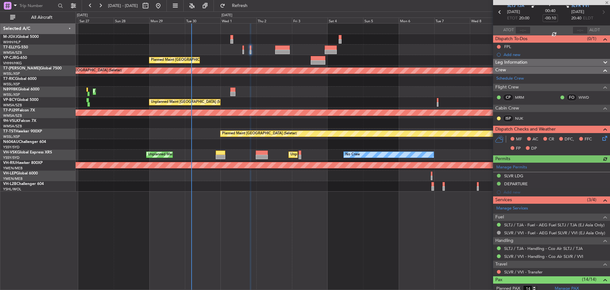
scroll to position [64, 0]
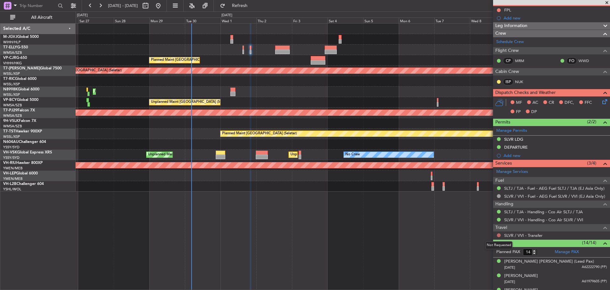
click at [498, 235] on button at bounding box center [499, 235] width 4 height 4
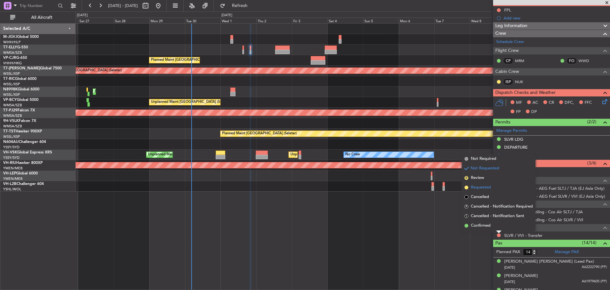
click at [480, 190] on span "Requested" at bounding box center [481, 187] width 20 height 6
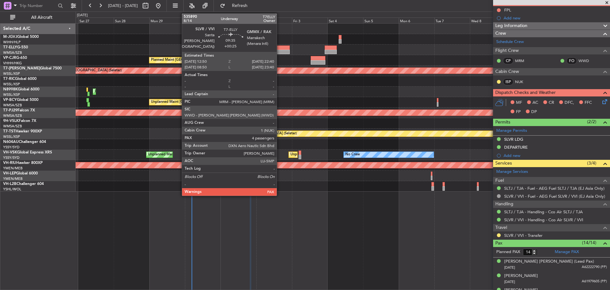
click at [280, 51] on div at bounding box center [282, 52] width 15 height 4
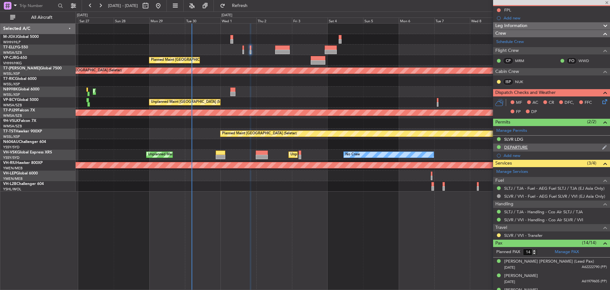
type input "+00:25"
type input "4"
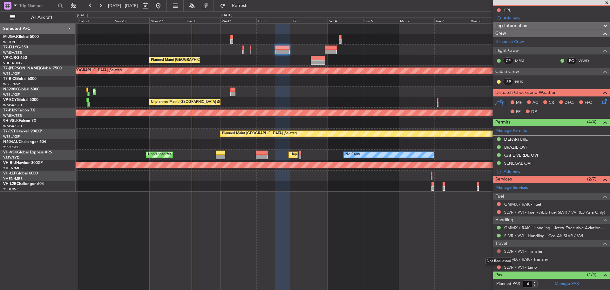
click at [500, 250] on button at bounding box center [499, 251] width 4 height 4
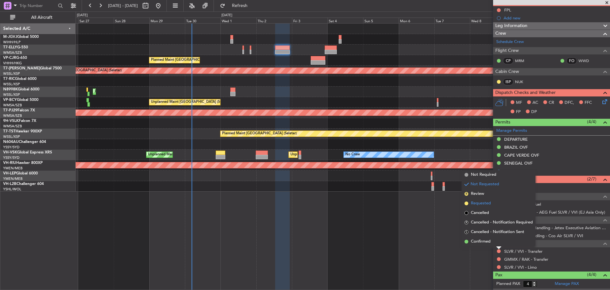
click at [484, 204] on span "Requested" at bounding box center [481, 203] width 20 height 6
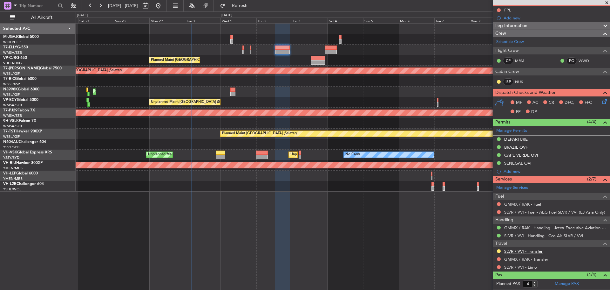
click at [526, 251] on link "SLVR / VVI - Transfer" at bounding box center [523, 250] width 38 height 5
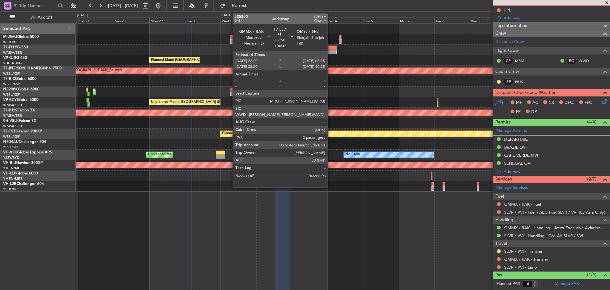
click at [331, 50] on div at bounding box center [331, 52] width 12 height 4
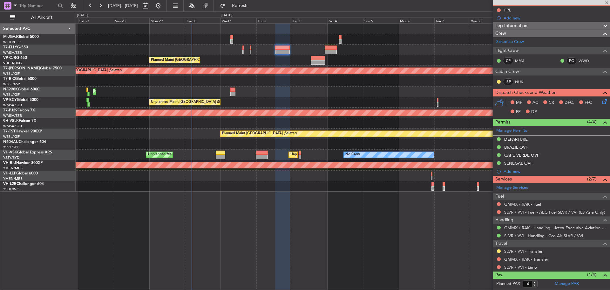
type input "+00:45"
type input "2"
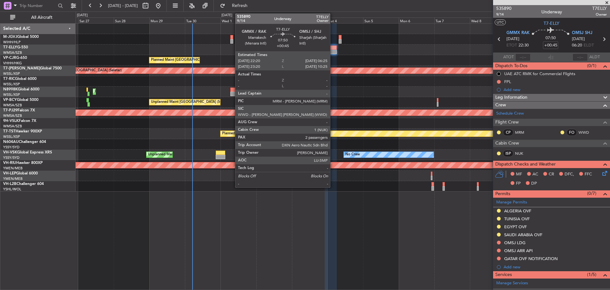
click at [333, 47] on div at bounding box center [331, 47] width 12 height 4
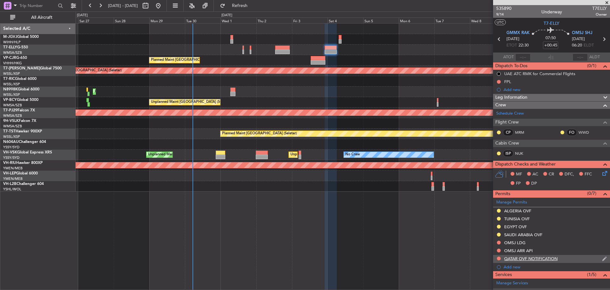
click at [602, 256] on img at bounding box center [604, 259] width 5 height 6
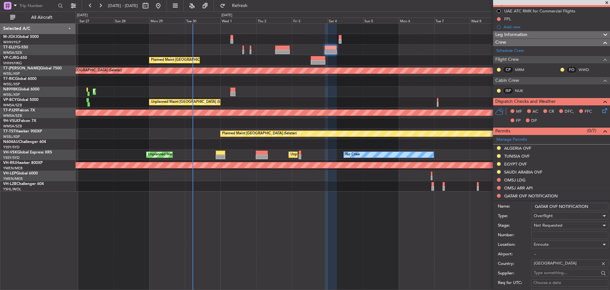
scroll to position [64, 0]
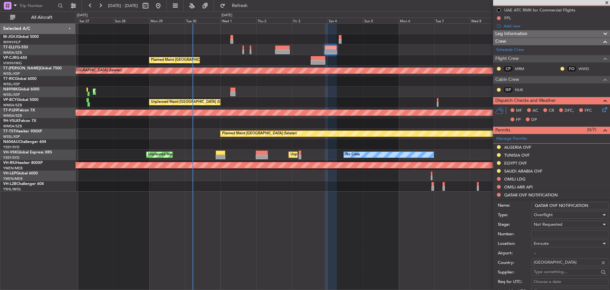
click at [556, 235] on input "Number:" at bounding box center [569, 234] width 77 height 8
paste input "1759208620374"
type input "1759208620374"
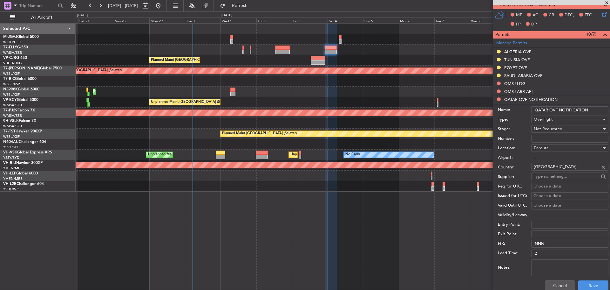
scroll to position [191, 0]
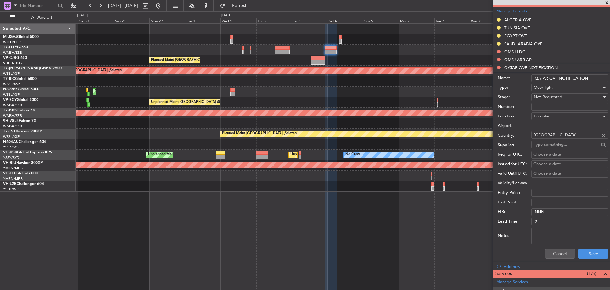
click at [543, 232] on textarea "Notes:" at bounding box center [569, 235] width 77 height 17
paste textarea "Tracking ID: 1759208620374"
type textarea "Tracking ID: 1759208620374"
click at [540, 99] on span "Not Requested" at bounding box center [548, 97] width 29 height 6
drag, startPoint x: 535, startPoint y: 138, endPoint x: 540, endPoint y: 150, distance: 13.1
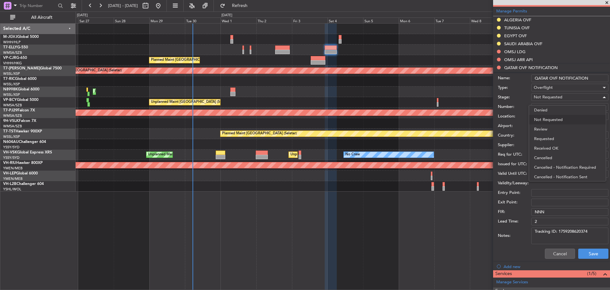
click at [535, 139] on span "Requested" at bounding box center [567, 139] width 67 height 10
click at [590, 253] on button "Save" at bounding box center [593, 253] width 30 height 10
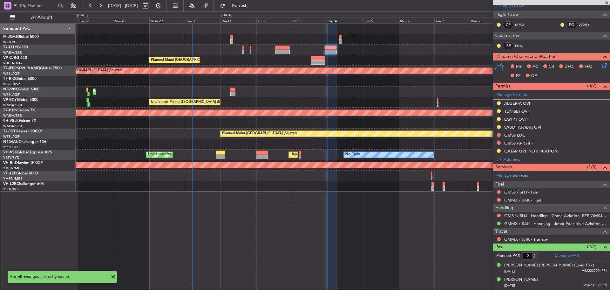
scroll to position [107, 0]
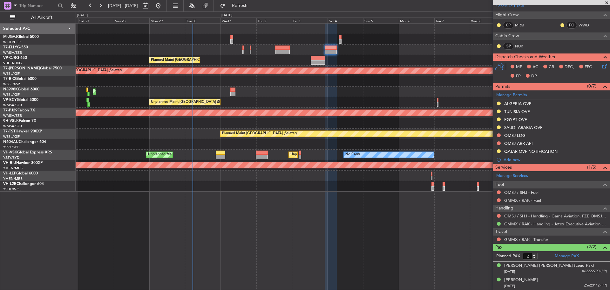
drag, startPoint x: 530, startPoint y: 149, endPoint x: 528, endPoint y: 155, distance: 6.3
click at [530, 149] on div "QATAR OVF NOTIFICATION" at bounding box center [530, 150] width 53 height 5
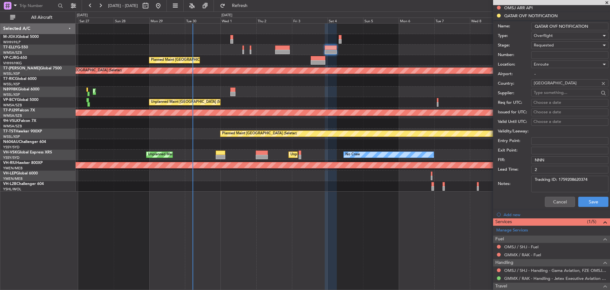
scroll to position [297, 0]
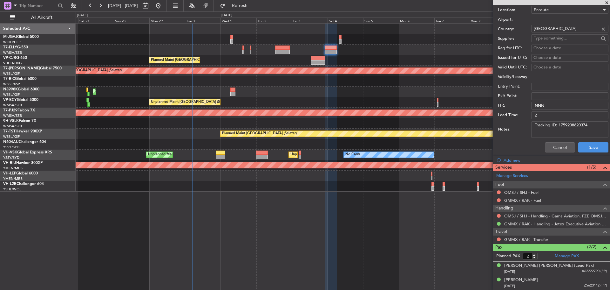
drag, startPoint x: 590, startPoint y: 126, endPoint x: 559, endPoint y: 124, distance: 30.9
click at [559, 124] on textarea "Tracking ID: 1759208620374" at bounding box center [569, 129] width 77 height 17
drag, startPoint x: 550, startPoint y: 147, endPoint x: 530, endPoint y: 134, distance: 23.4
click at [550, 147] on button "Cancel" at bounding box center [560, 147] width 30 height 10
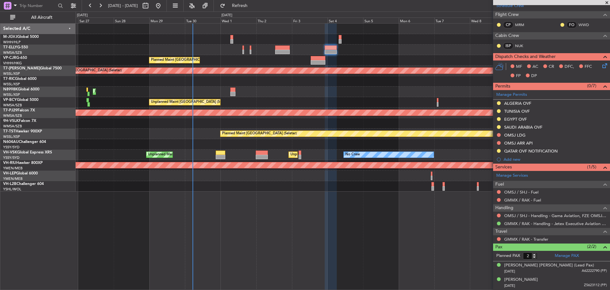
scroll to position [107, 0]
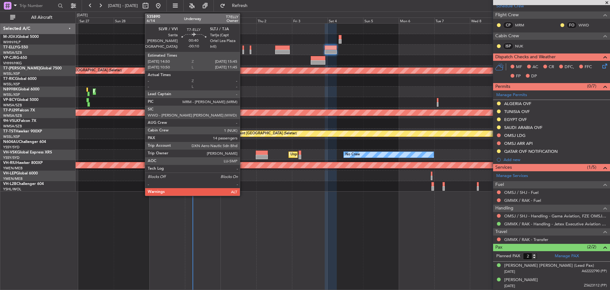
click at [243, 50] on div at bounding box center [243, 52] width 2 height 4
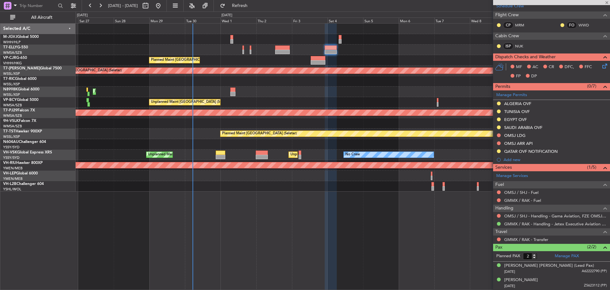
type input "-00:10"
type input "14"
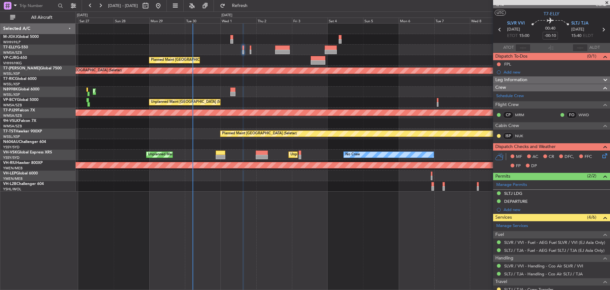
scroll to position [0, 0]
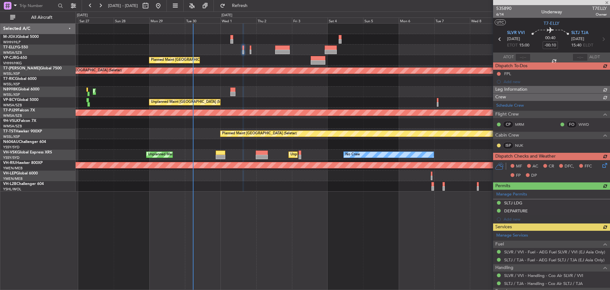
type input "-00:05"
